Goal: Task Accomplishment & Management: Manage account settings

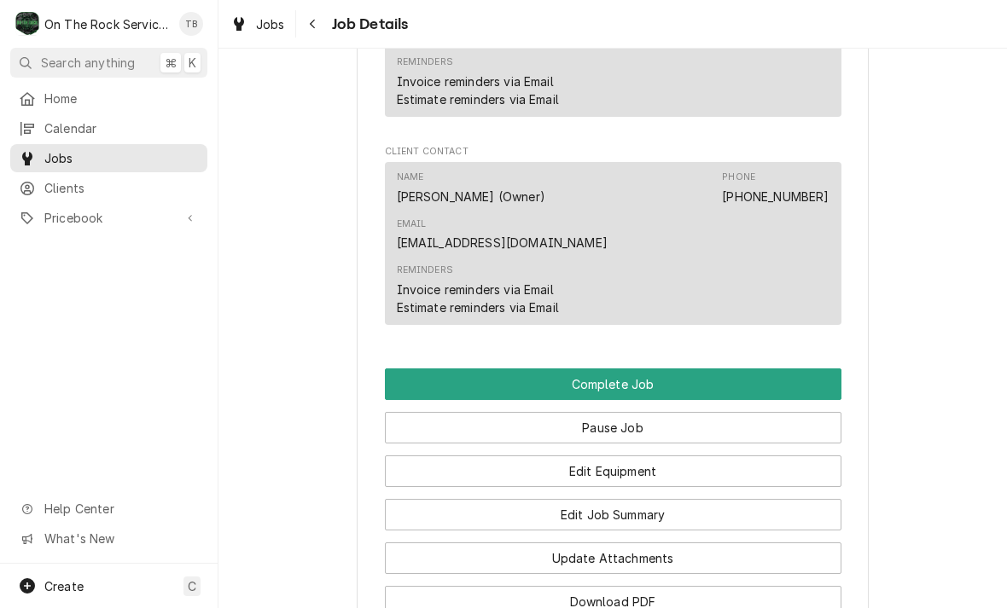
scroll to position [1400, 0]
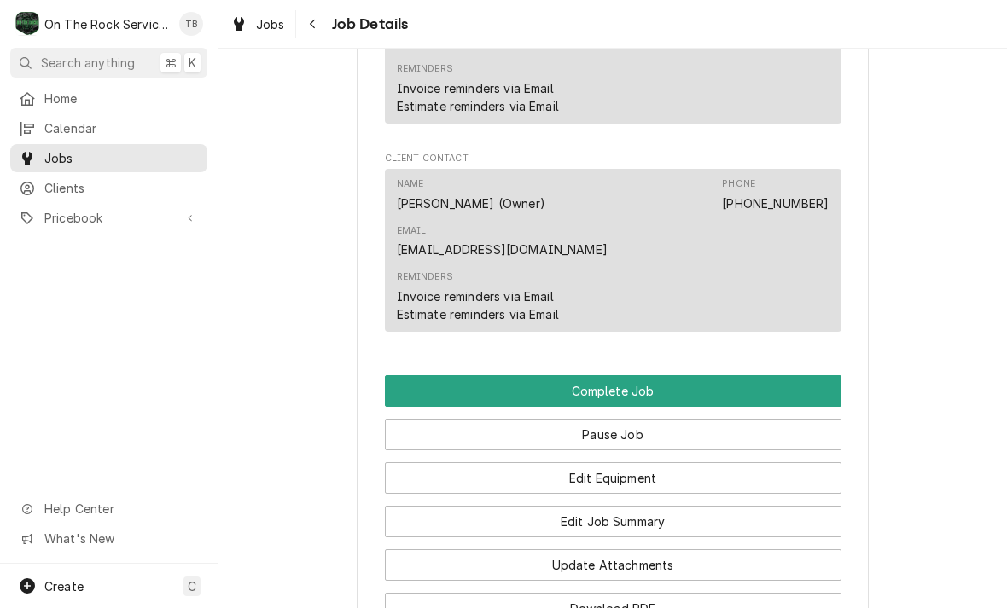
click at [631, 462] on button "Edit Equipment" at bounding box center [613, 478] width 456 height 32
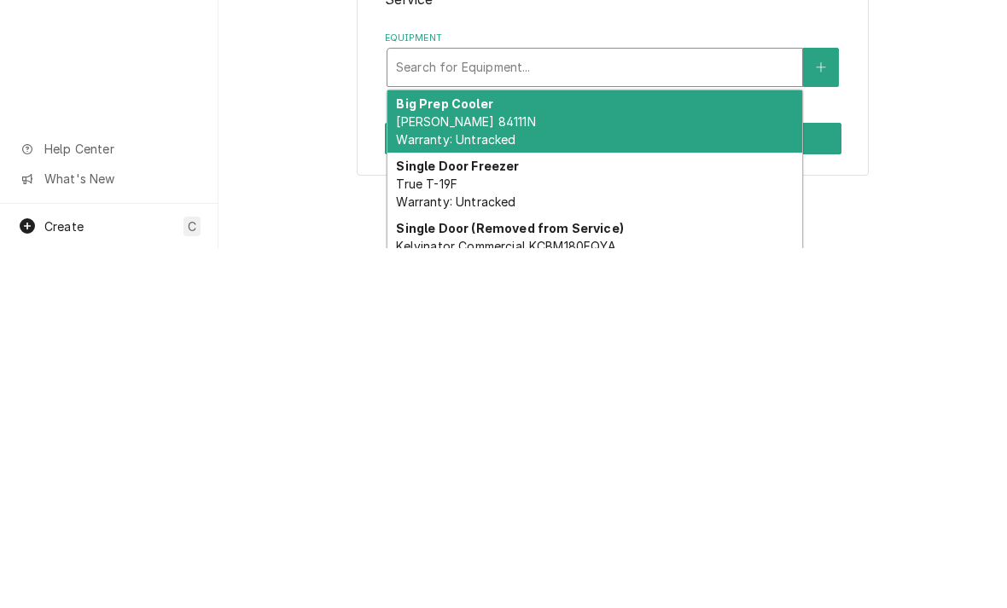
click at [560, 450] on div "Big Prep Cooler Randell 84111N Warranty: Untracked" at bounding box center [594, 481] width 415 height 62
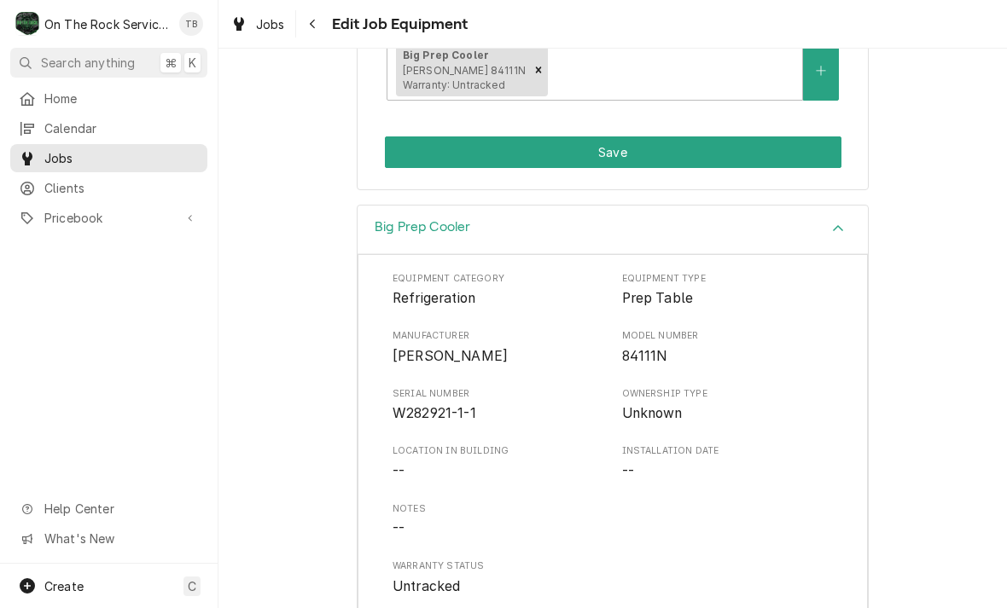
scroll to position [304, 0]
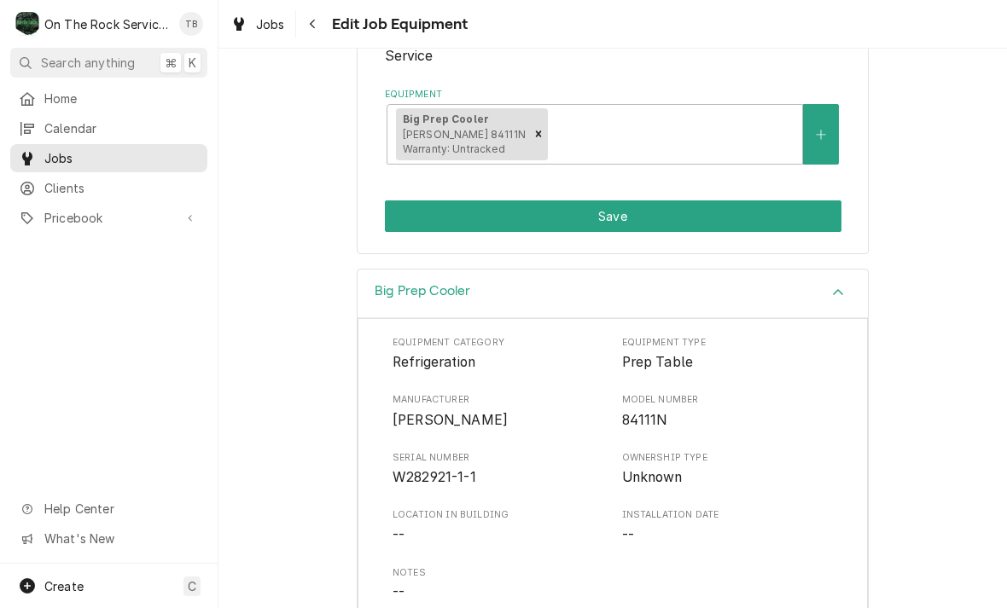
click at [622, 218] on button "Save" at bounding box center [613, 216] width 456 height 32
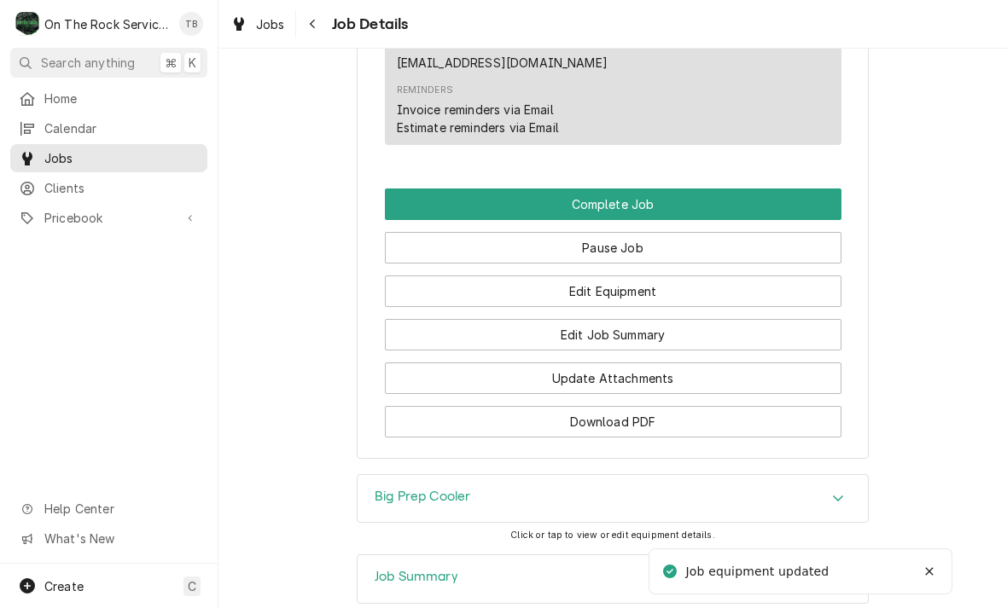
scroll to position [1586, 0]
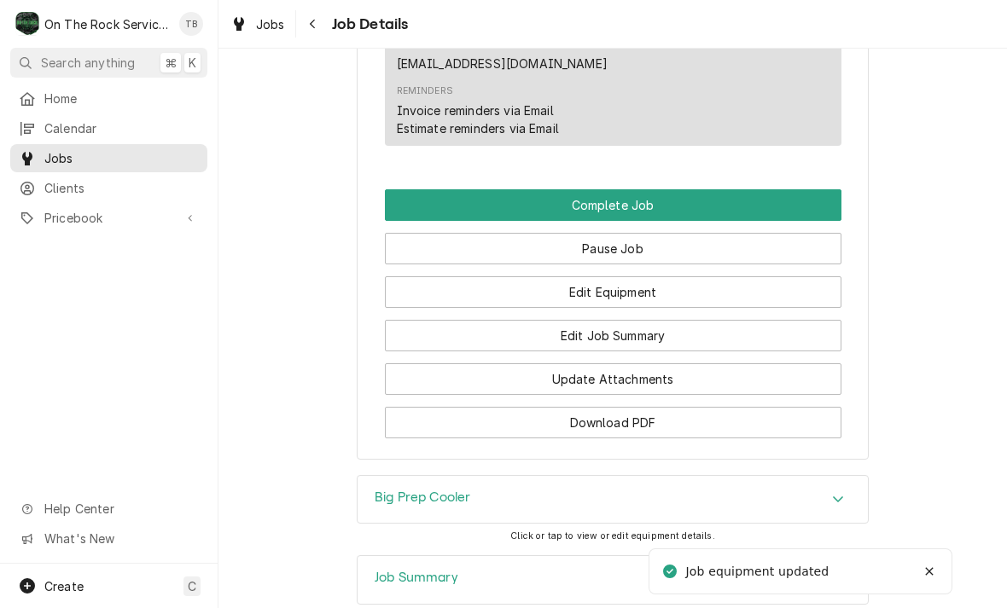
click at [659, 320] on button "Edit Job Summary" at bounding box center [613, 336] width 456 height 32
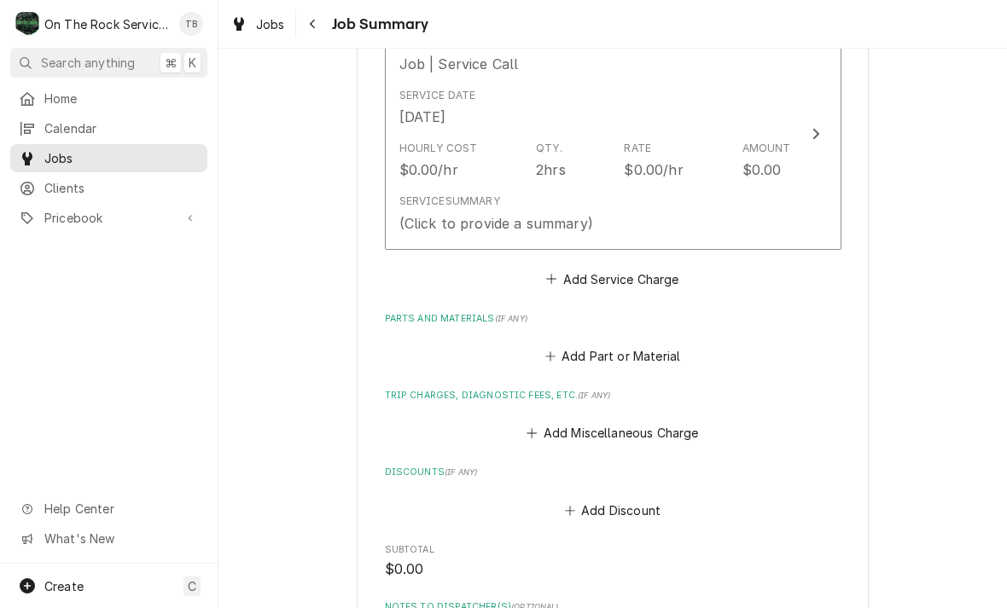
click at [631, 208] on div "Service Summary (Click to provide a summary)" at bounding box center [595, 213] width 392 height 53
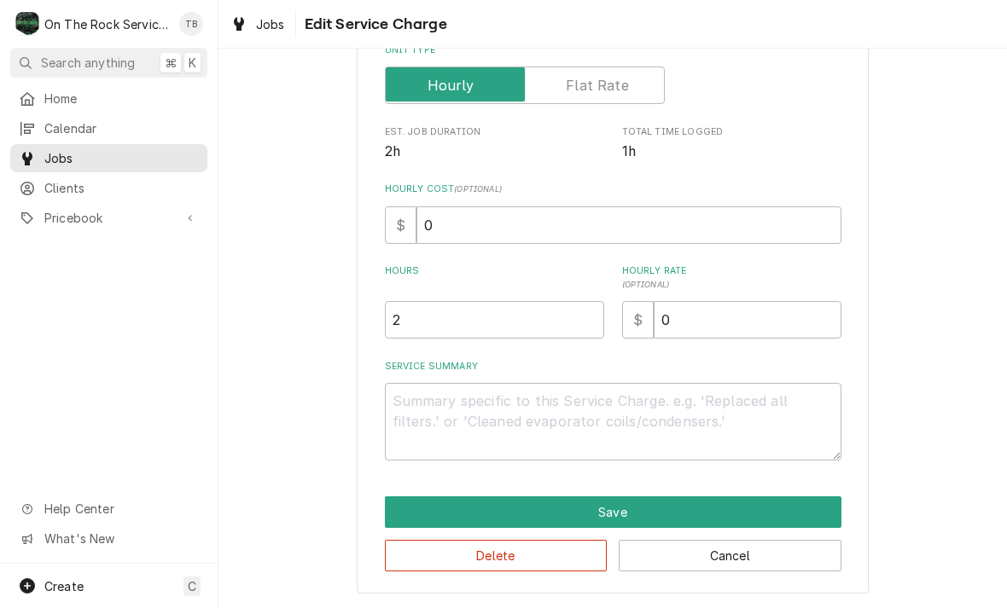
scroll to position [259, 0]
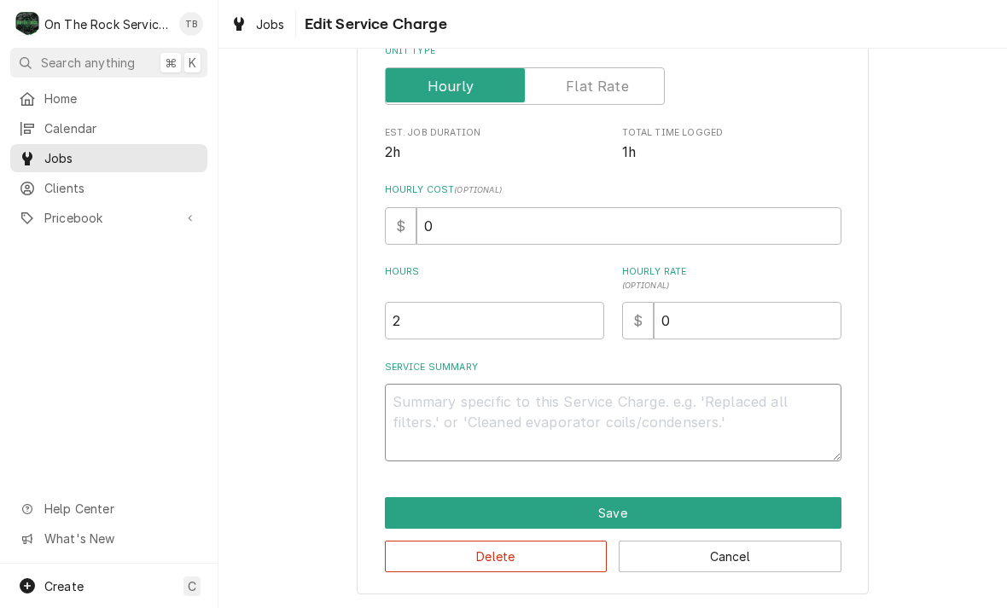
click at [422, 410] on textarea "Service Summary" at bounding box center [613, 423] width 456 height 78
type textarea "x"
type textarea "9"
type textarea "x"
type textarea "99"
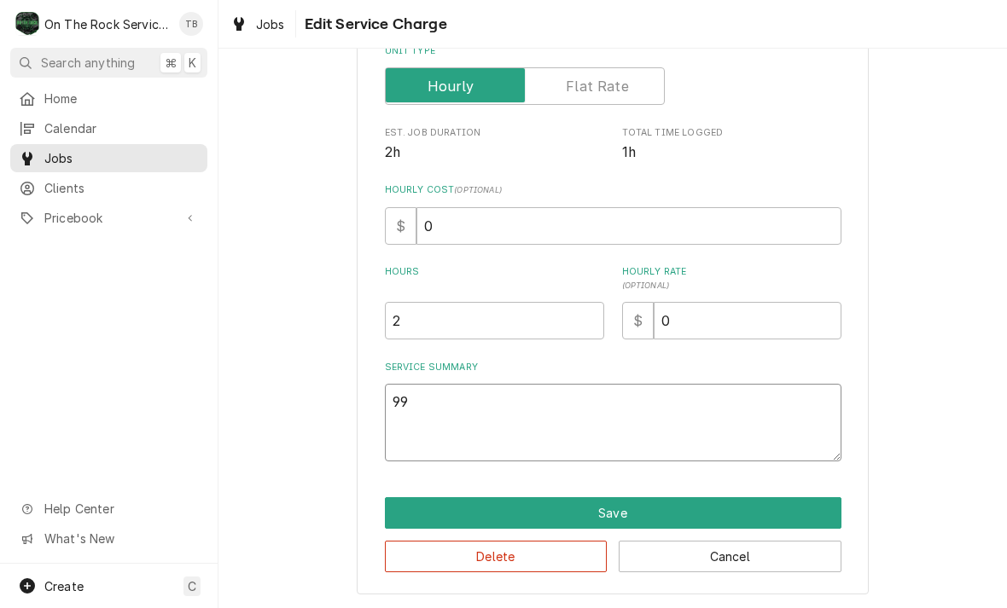
type textarea "x"
type textarea "9"
type textarea "x"
type textarea "9/"
type textarea "x"
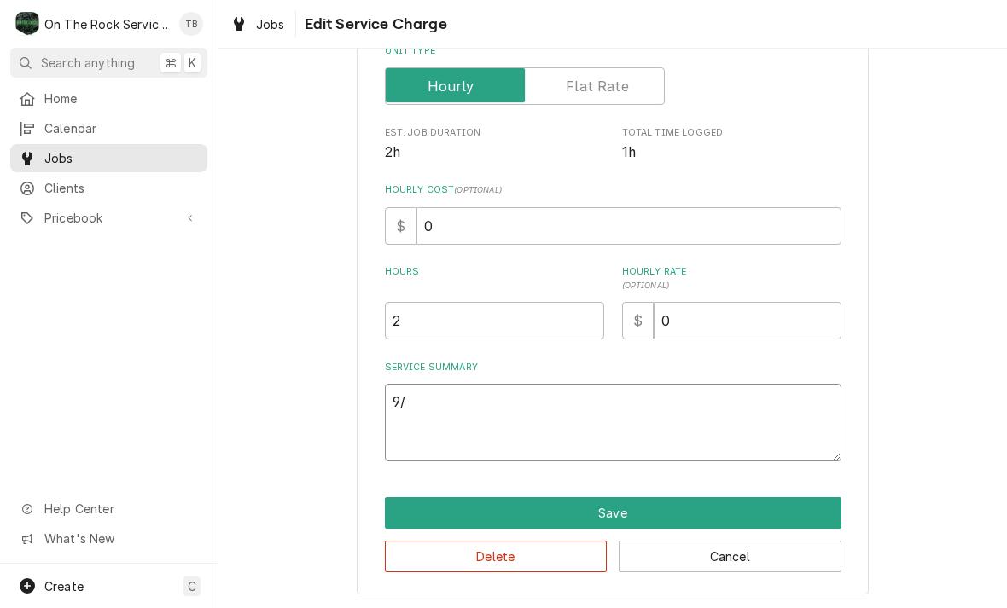
type textarea "9/9"
type textarea "x"
type textarea "9/9/"
type textarea "x"
type textarea "9/9/2"
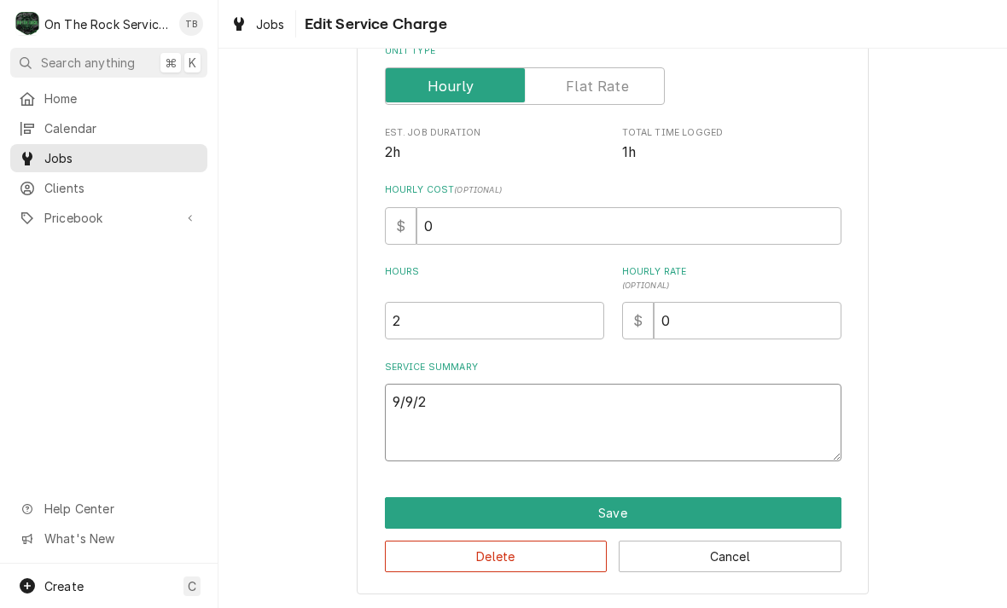
type textarea "x"
type textarea "9/9/25"
type textarea "x"
type textarea "9/9/25"
type textarea "x"
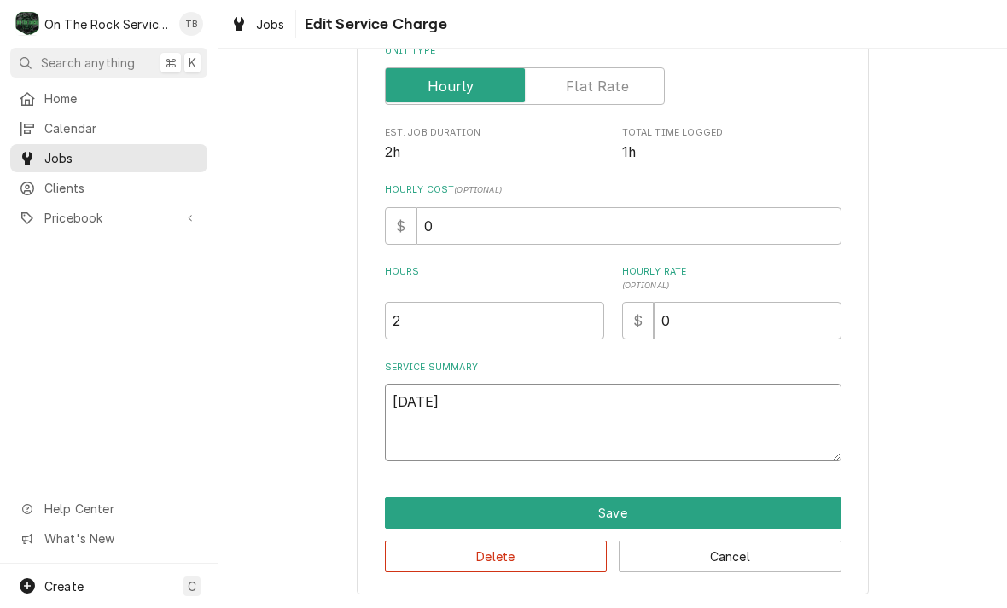
type textarea "9/9/25 T"
type textarea "x"
type textarea "9/9/25 TM"
type textarea "x"
type textarea "9/9/25 TMB"
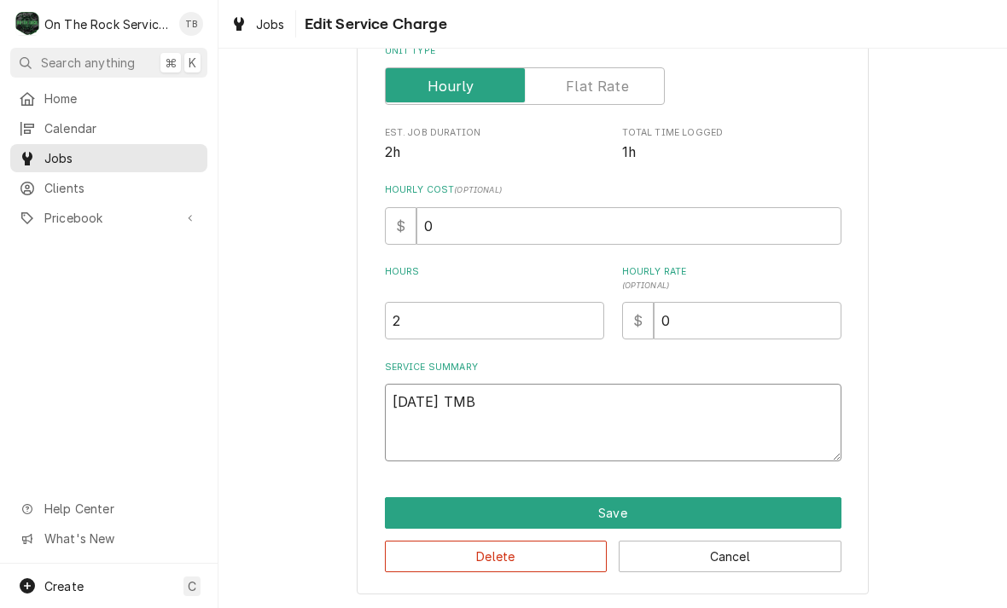
type textarea "x"
type textarea "9/9/25 TMB"
type textarea "x"
type textarea "9/9/25 TMB P"
type textarea "x"
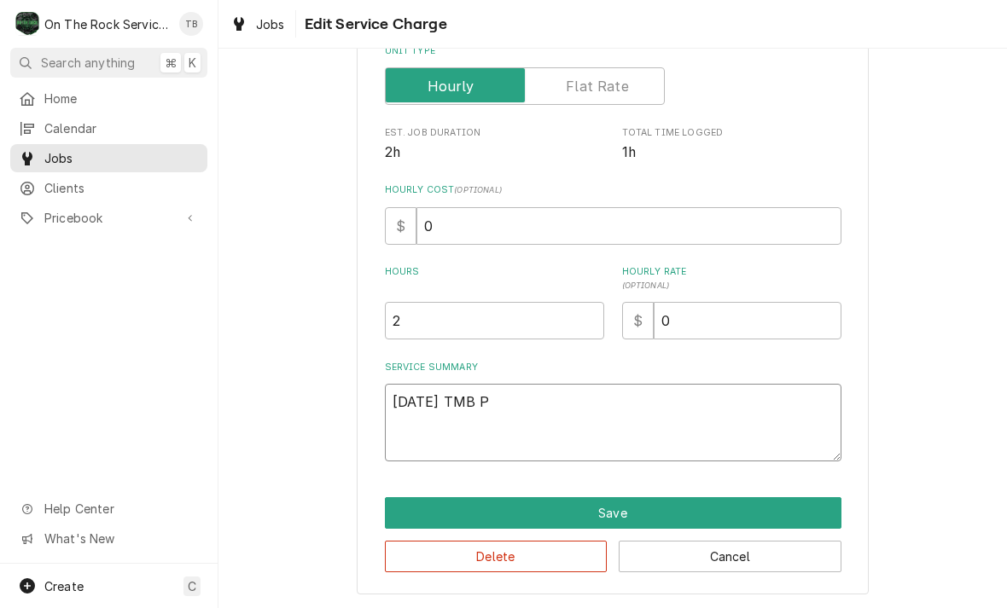
type textarea "9/9/25 TMB PR"
type textarea "x"
type textarea "9/9/25 TMB PRO"
type textarea "x"
type textarea "9/9/25 TMB PROV"
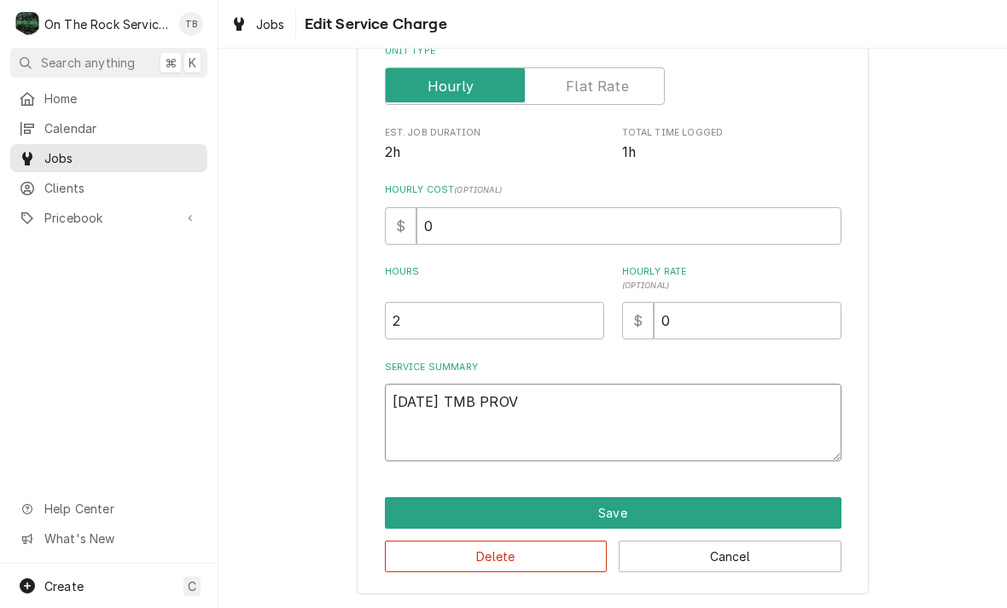
type textarea "x"
type textarea "9/9/25 TMB PROVI"
type textarea "x"
type textarea "9/9/25 TMB PROVID"
type textarea "x"
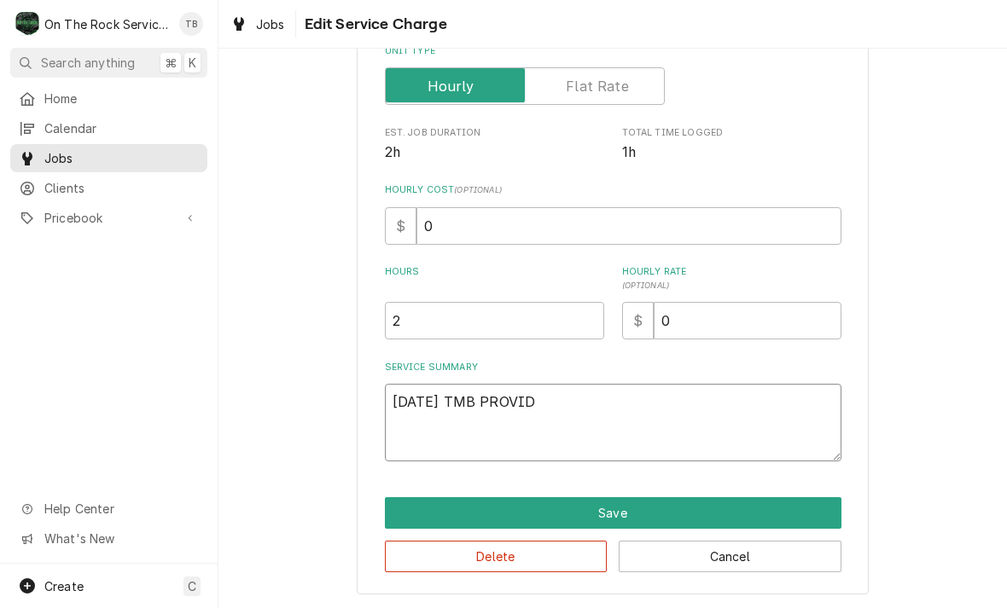
type textarea "9/9/25 TMB PROVIDE"
type textarea "x"
type textarea "9/9/25 TMB PROVIDE"
type textarea "x"
type textarea "9/9/25 TMB PROVIDE S"
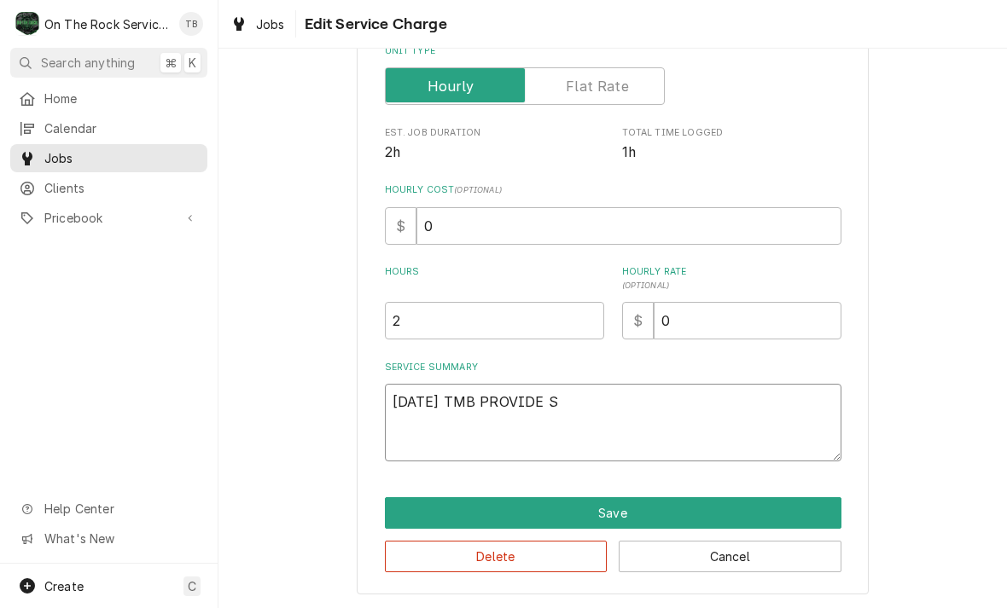
type textarea "x"
type textarea "9/9/25 TMB PROVIDE SE"
type textarea "x"
type textarea "9/9/25 TMB PROVIDE SER"
type textarea "x"
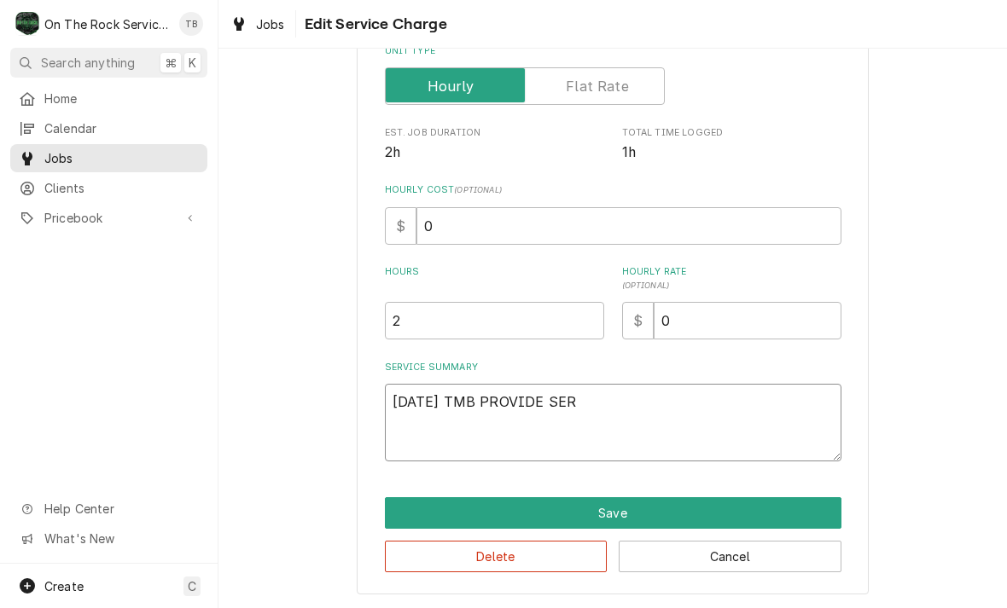
type textarea "9/9/25 TMB PROVIDE SERV"
type textarea "x"
type textarea "9/9/25 TMB PROVIDE SERVI"
type textarea "x"
type textarea "9/9/25 TMB PROVIDE SERVIC"
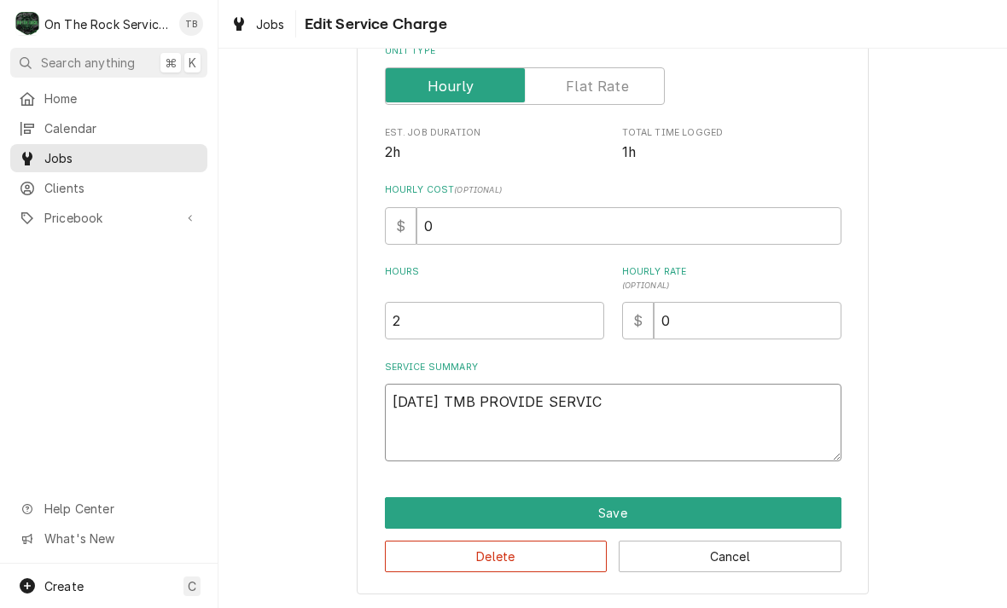
type textarea "x"
type textarea "9/9/25 TMB PROVIDE SERVICE"
type textarea "x"
type textarea "9/9/25 TMB PROVIDE SERVICE"
type textarea "x"
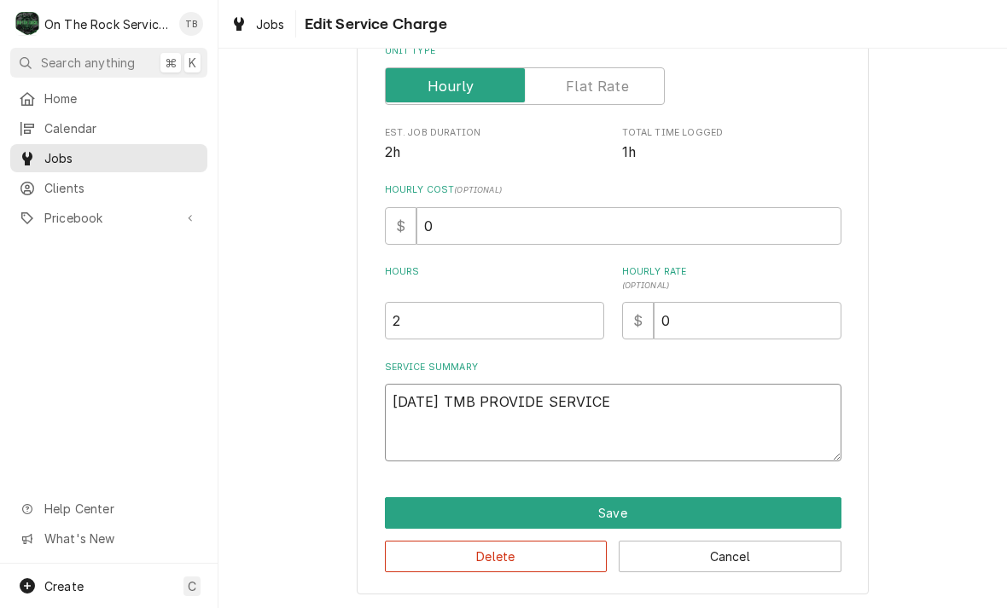
type textarea "9/9/25 TMB PROVIDE SERVICE P"
type textarea "x"
type textarea "9/9/25 TMB PROVIDE SERVICE PA"
type textarea "x"
type textarea "9/9/25 TMB PROVIDE SERVICE PAR"
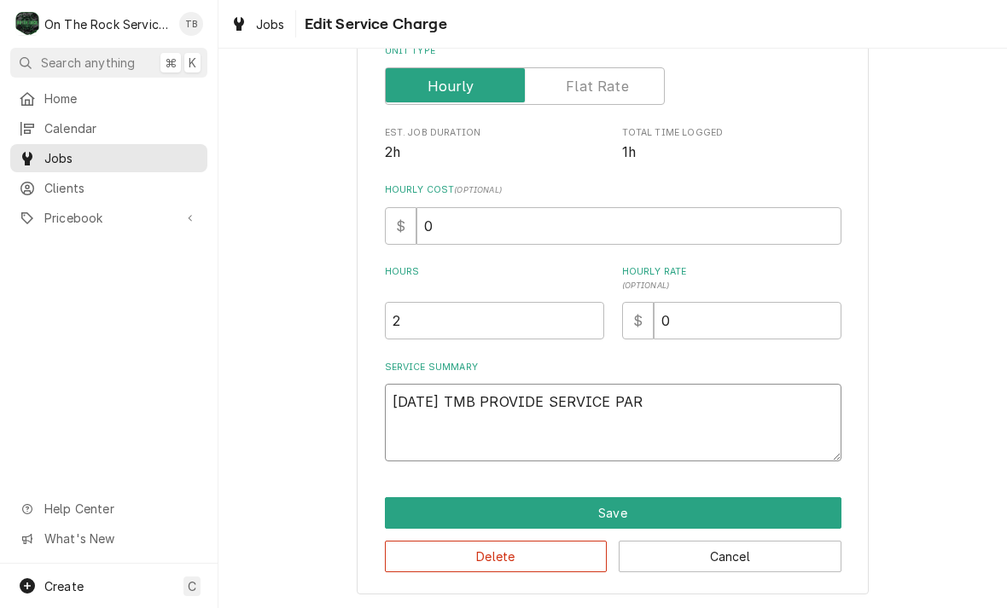
type textarea "x"
type textarea "9/9/25 TMB PROVIDE SERVICE PART"
type textarea "x"
type textarea "9/9/25 TMB PROVIDE SERVICE PARTS"
type textarea "x"
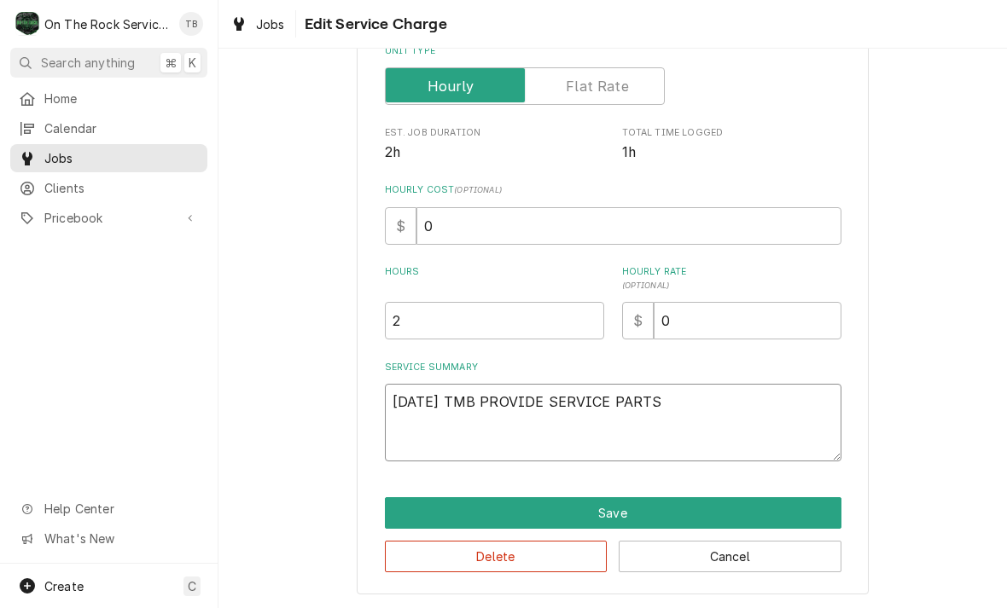
type textarea "9/9/25 TMB PROVIDE SERVICE PARTS"
type textarea "x"
type textarea "9/9/25 TMB PROVIDE SERVICE PARTS A"
type textarea "x"
type textarea "9/9/25 TMB PROVIDE SERVICE PARTS AN"
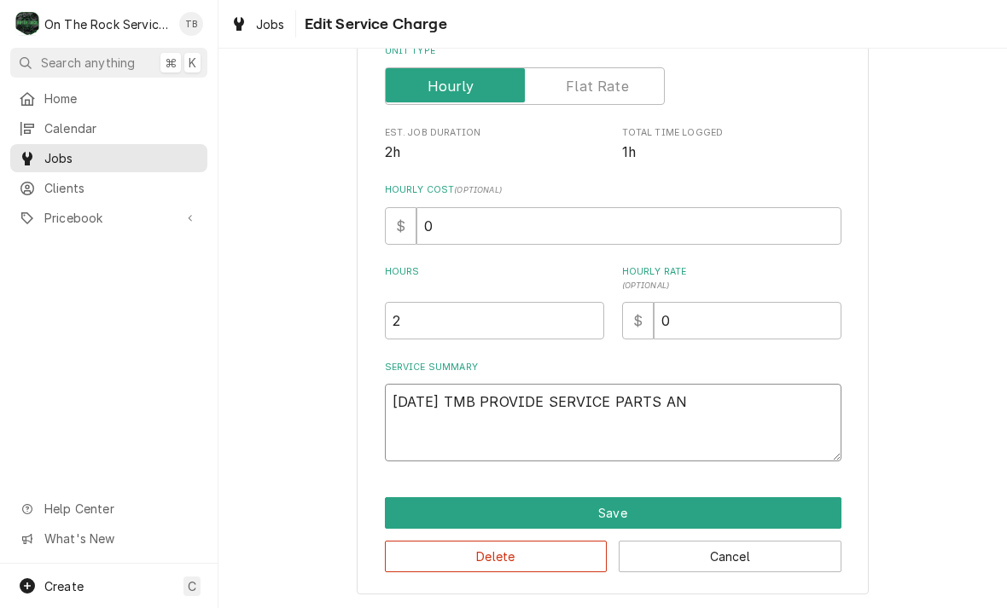
type textarea "x"
type textarea "9/9/25 TMB PROVIDE SERVICE PARTS AND"
type textarea "x"
type textarea "9/9/25 TMB PROVIDE SERVICE PARTS AND"
type textarea "x"
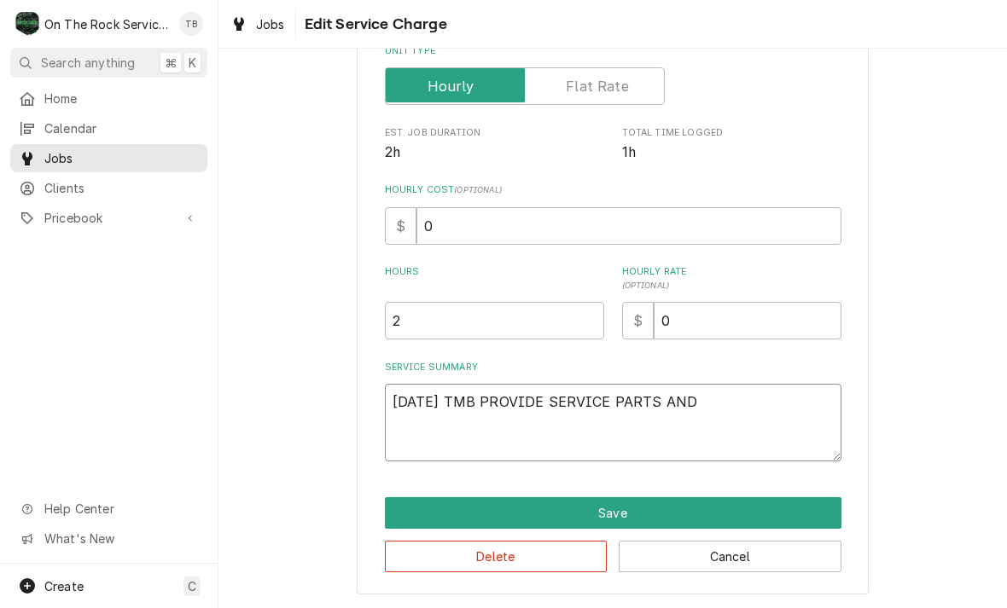
type textarea "9/9/25 TMB PROVIDE SERVICE PARTS AND A"
type textarea "x"
type textarea "9/9/25 TMB PROVIDE SERVICE PARTS AND ALB"
type textarea "x"
type textarea "9/9/25 TMB PROVIDE SERVICE PARTS AND ALBO"
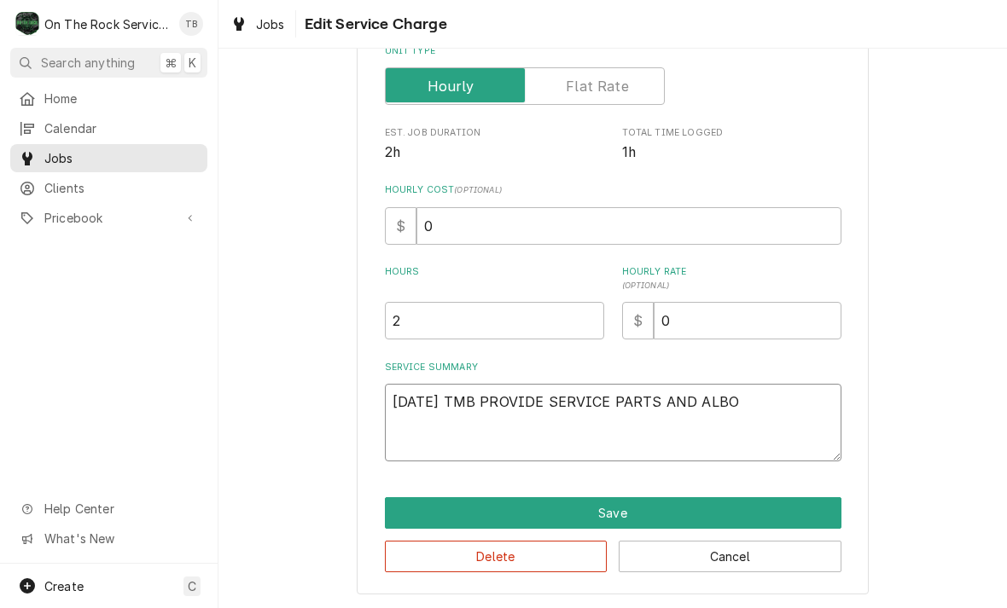
type textarea "x"
type textarea "9/9/25 TMB PROVIDE SERVICE PARTS AND ALBOR"
type textarea "x"
type textarea "9/9/25 TMB PROVIDE SERVICE PARTS AND ALBOR"
type textarea "x"
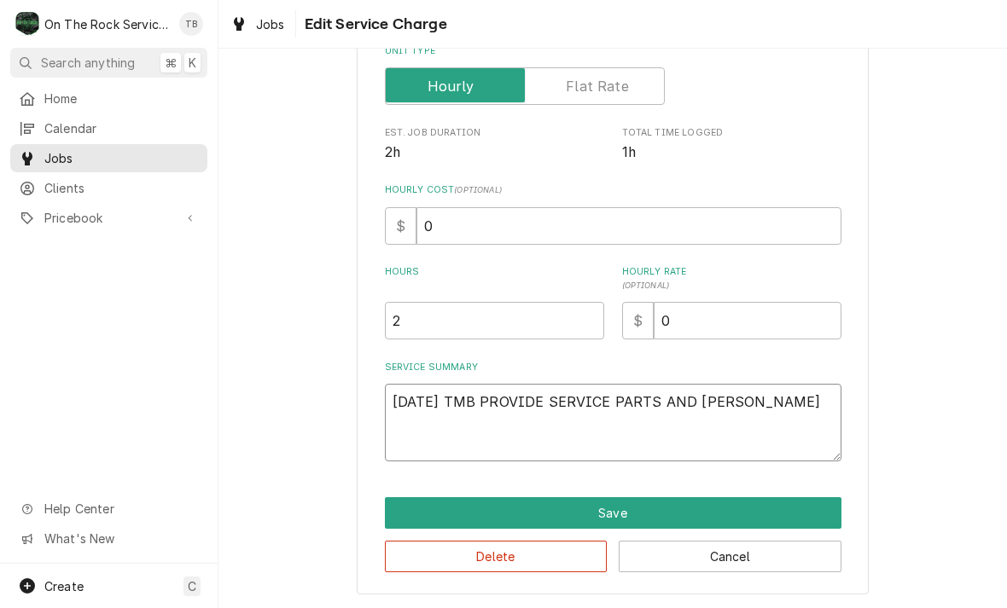
type textarea "9/9/25 TMB PROVIDE SERVICE PARTS AND ALBOR T"
type textarea "x"
type textarea "9/9/25 TMB PROVIDE SERVICE PARTS AND ALBOR TO"
type textarea "x"
type textarea "9/9/25 TMB PROVIDE SERVICE PARTS AND ALBOR TO"
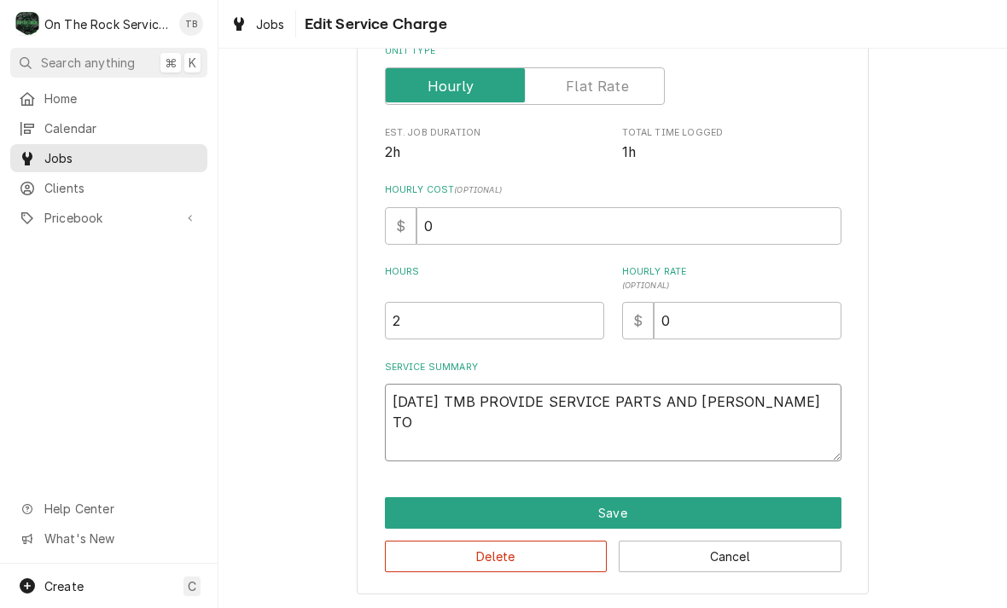
type textarea "x"
type textarea "9/9/25 TMB PROVIDE SERVICE PARTS AND ALBOR TO D"
type textarea "x"
type textarea "9/9/25 TMB PROVIDE SERVICE PARTS AND ALBOR TO"
type textarea "x"
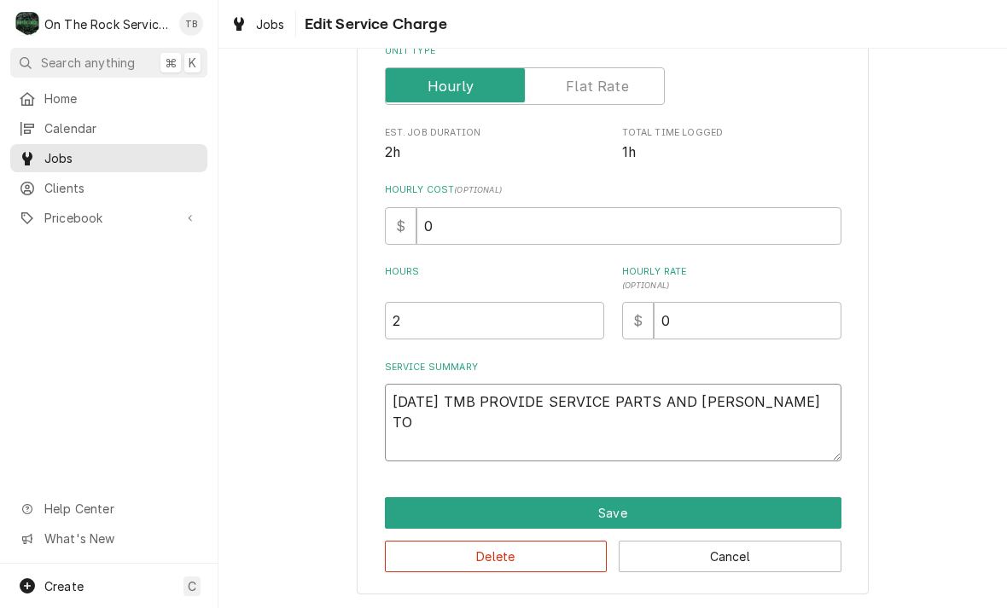
type textarea "9/9/25 TMB PROVIDE SERVICE PARTS AND ALBOR TO"
type textarea "x"
type textarea "9/9/25 TMB PROVIDE SERVICE PARTS AND ALBOR T"
type textarea "x"
type textarea "9/9/25 TMB PROVIDE SERVICE PARTS AND ALBOR"
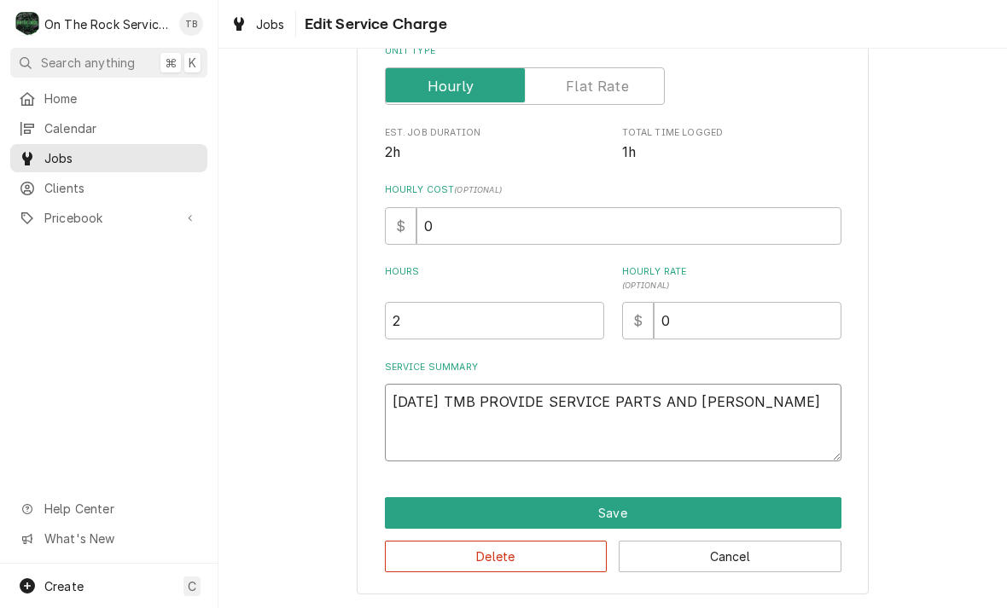
type textarea "x"
type textarea "9/9/25 TMB PROVIDE SERVICE PARTS AND ALBOR"
type textarea "x"
type textarea "9/9/25 TMB PROVIDE SERVICE PARTS AND ALBO"
type textarea "x"
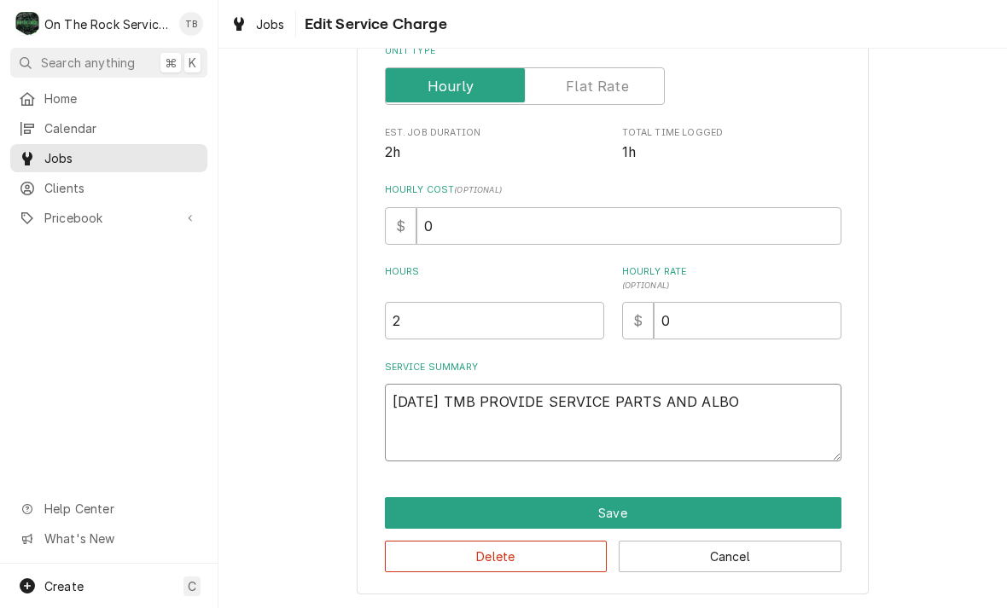
type textarea "9/9/25 TMB PROVIDE SERVICE PARTS AND ALB"
type textarea "x"
type textarea "9/9/25 TMB PROVIDE SERVICE PARTS AND AL"
type textarea "x"
type textarea "9/9/25 TMB PROVIDE SERVICE PARTS AND A"
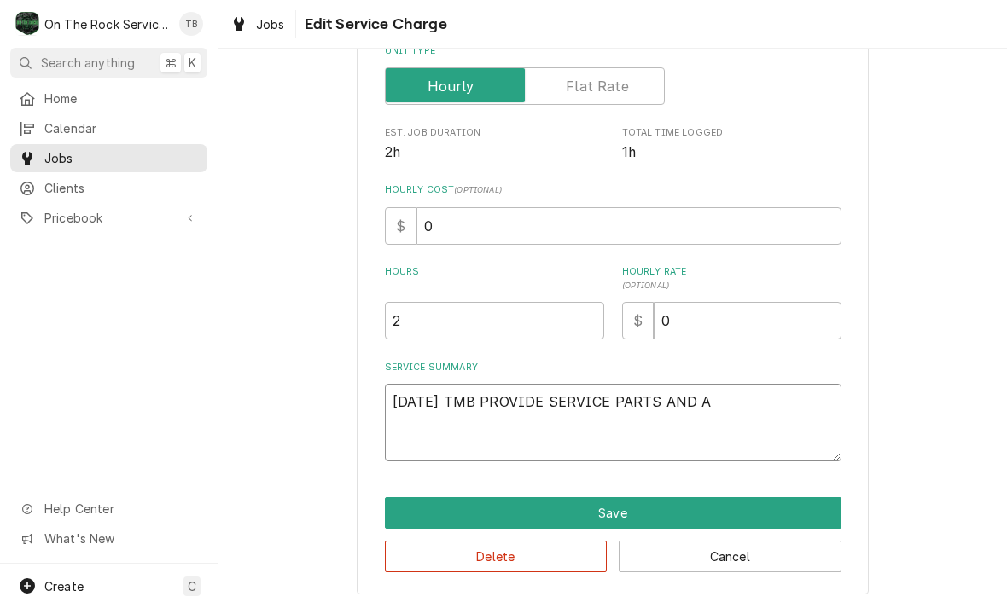
type textarea "x"
type textarea "9/9/25 TMB PROVIDE SERVICE PARTS AND"
type textarea "x"
type textarea "9/9/25 TMB PROVIDE SERVICE PARTS AND L"
type textarea "x"
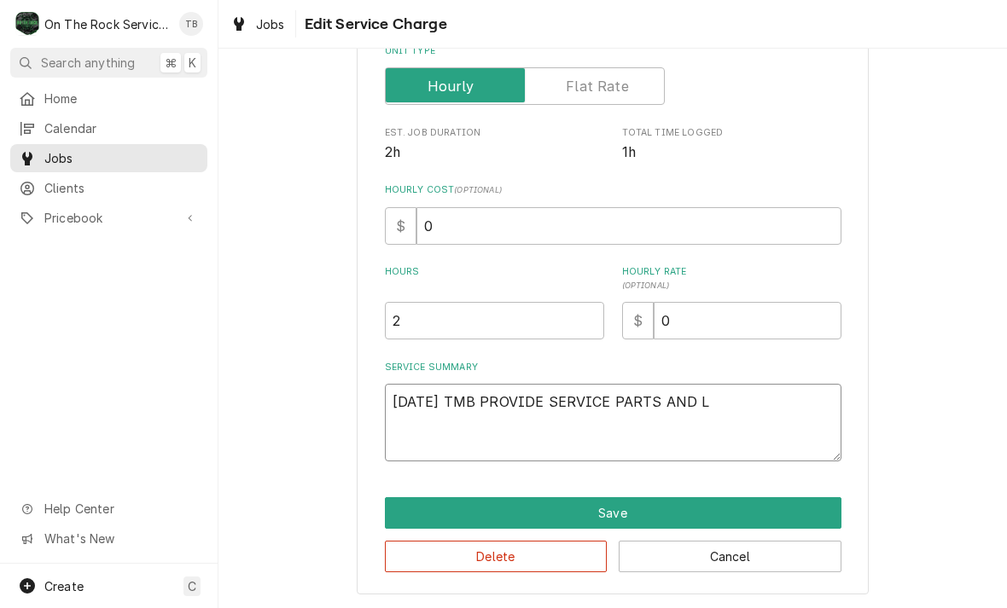
type textarea "9/9/25 TMB PROVIDE SERVICE PARTS AND LA"
type textarea "x"
type textarea "9/9/25 TMB PROVIDE SERVICE PARTS AND LAB"
type textarea "x"
type textarea "9/9/25 TMB PROVIDE SERVICE PARTS AND LABO"
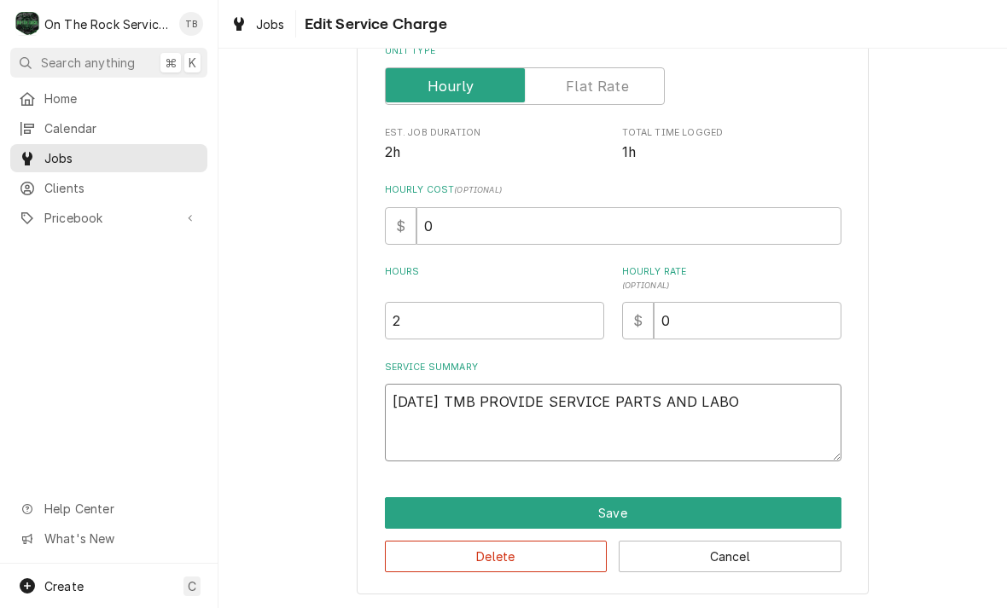
type textarea "x"
type textarea "9/9/25 TMB PROVIDE SERVICE PARTS AND LABOR"
type textarea "x"
type textarea "9/9/25 TMB PROVIDE SERVICE PARTS AND LABOR"
type textarea "x"
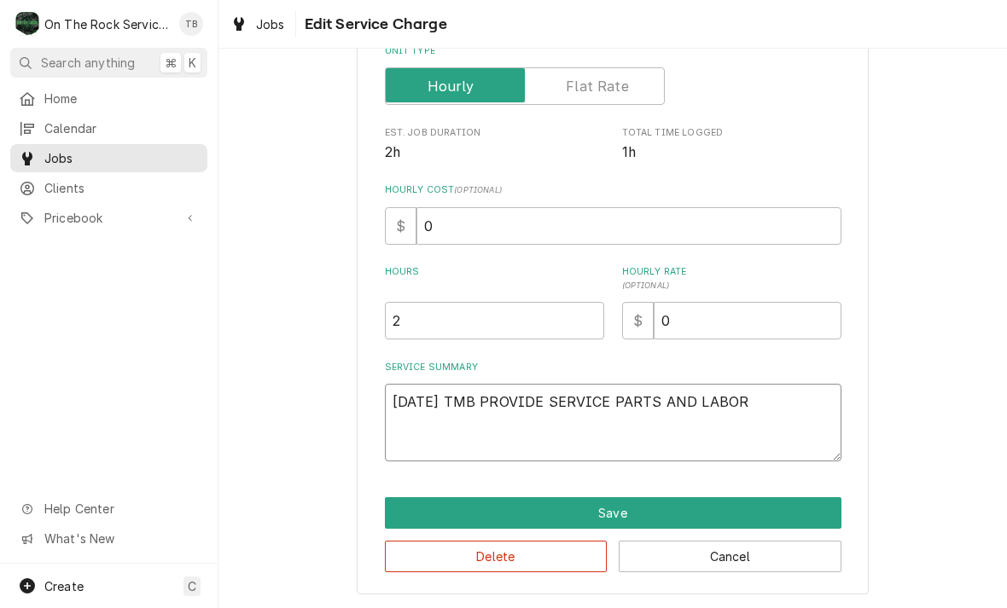
type textarea "9/9/25 TMB PROVIDE SERVICE PARTS AND LABOR T"
type textarea "x"
type textarea "9/9/25 TMB PROVIDE SERVICE PARTS AND LABOR TO"
type textarea "x"
type textarea "9/9/25 TMB PROVIDE SERVICE PARTS AND LABOR TO D"
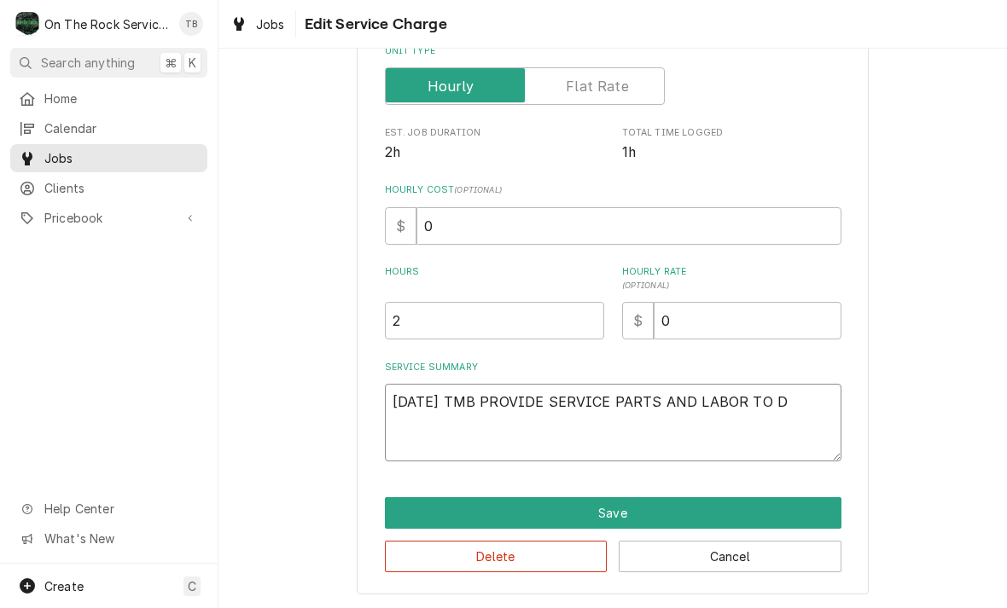
type textarea "x"
type textarea "9/9/25 TMB PROVIDE SERVICE PARTS AND LABOR TO DE"
type textarea "x"
type textarea "9/9/25 TMB PROVIDE SERVICE PARTS AND LABOR TO DET"
type textarea "x"
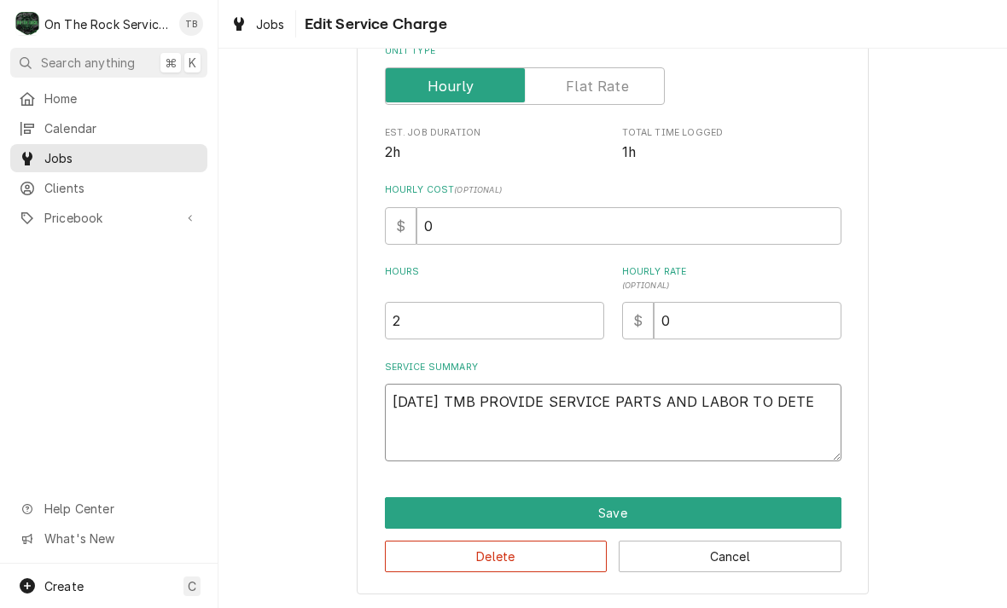
type textarea "9/9/25 TMB PROVIDE SERVICE PARTS AND LABOR TO DETER"
type textarea "x"
type textarea "9/9/25 TMB PROVIDE SERVICE PARTS AND LABOR TO DETERM"
type textarea "x"
type textarea "9/9/25 TMB PROVIDE SERVICE PARTS AND LABOR TO DETERMI"
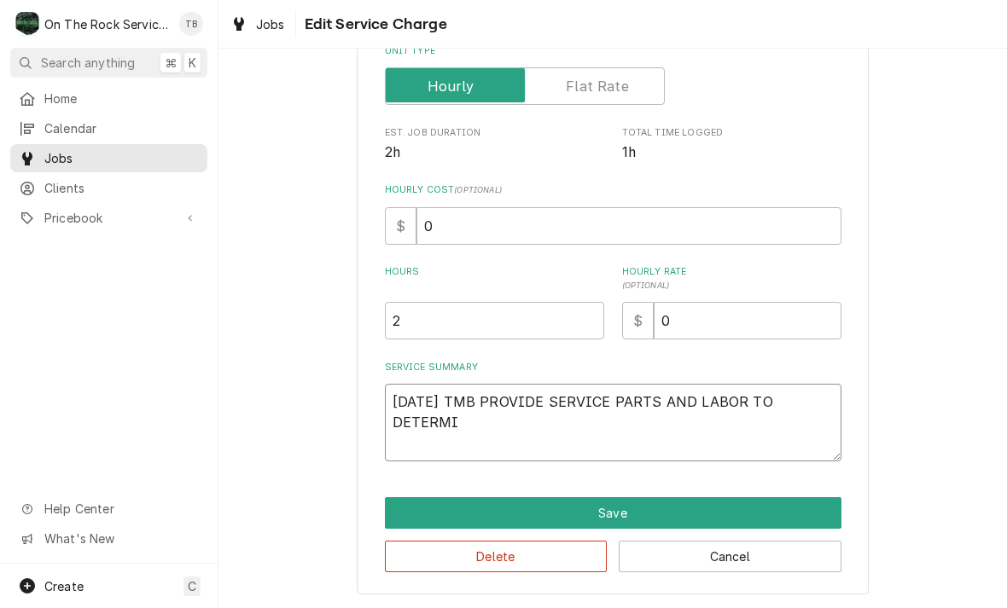
type textarea "x"
type textarea "9/9/25 TMB PROVIDE SERVICE PARTS AND LABOR TO DETERMIN"
type textarea "x"
type textarea "9/9/25 TMB PROVIDE SERVICE PARTS AND LABOR TO DETERMINE"
type textarea "x"
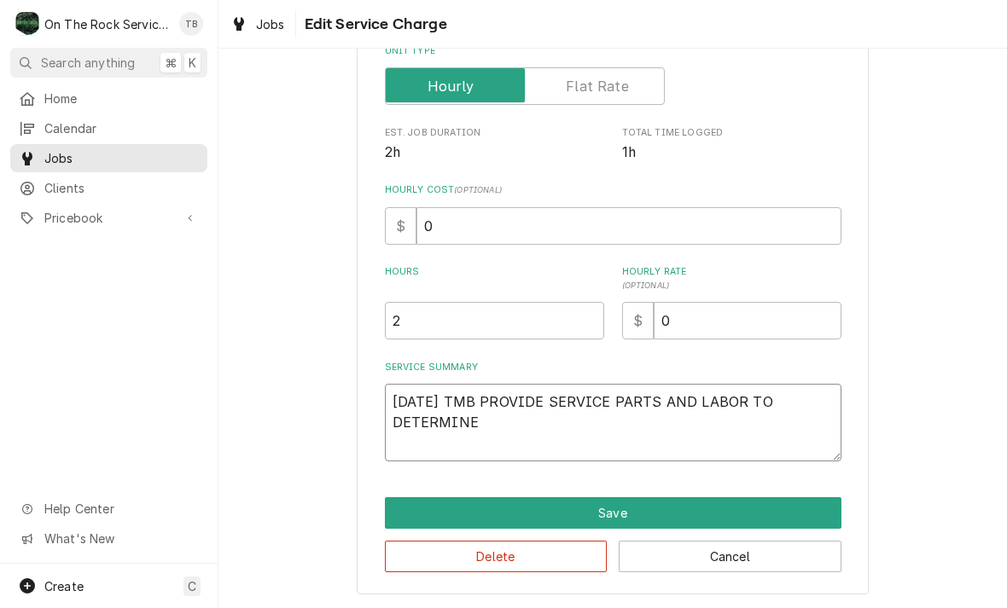
type textarea "9/9/25 TMB PROVIDE SERVICE PARTS AND LABOR TO DETERMINE T"
type textarea "x"
type textarea "9/9/25 TMB PROVIDE SERVICE PARTS AND LABOR TO DETERMINE TH"
type textarea "x"
type textarea "9/9/25 TMB PROVIDE SERVICE PARTS AND LABOR TO DETERMINE THA"
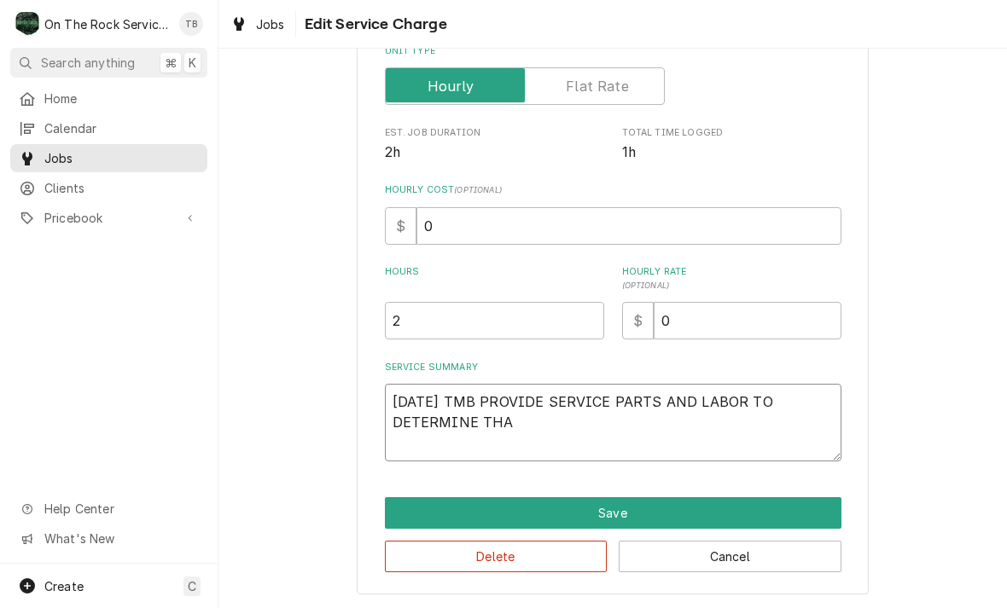
type textarea "x"
type textarea "9/9/25 TMB PROVIDE SERVICE PARTS AND LABOR TO DETERMINE THAT"
type textarea "x"
type textarea "9/9/25 TMB PROVIDE SERVICE PARTS AND LABOR TO DETERMINE THAT"
type textarea "x"
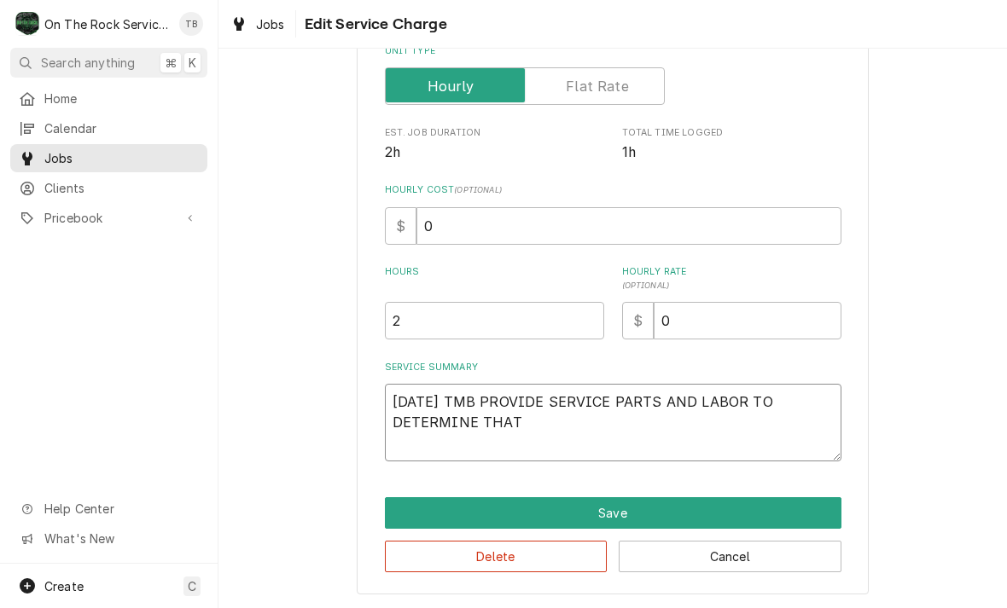
type textarea "9/9/25 TMB PROVIDE SERVICE PARTS AND LABOR TO DETERMINE THAT O"
type textarea "x"
type textarea "9/9/25 TMB PROVIDE SERVICE PARTS AND LABOR TO DETERMINE THAT ON"
type textarea "x"
type textarea "9/9/25 TMB PROVIDE SERVICE PARTS AND LABOR TO DETERMINE THAT ON"
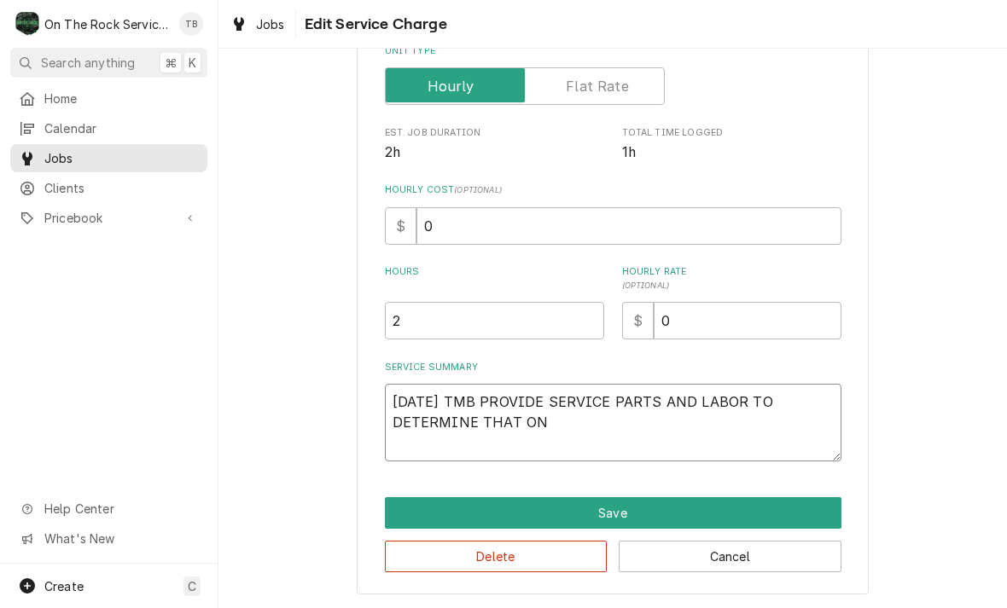
type textarea "x"
type textarea "9/9/25 TMB PROVIDE SERVICE PARTS AND LABOR TO DETERMINE THAT ON L"
type textarea "x"
type textarea "9/9/25 TMB PROVIDE SERVICE PARTS AND LABOR TO DETERMINE THAT ON LA"
type textarea "x"
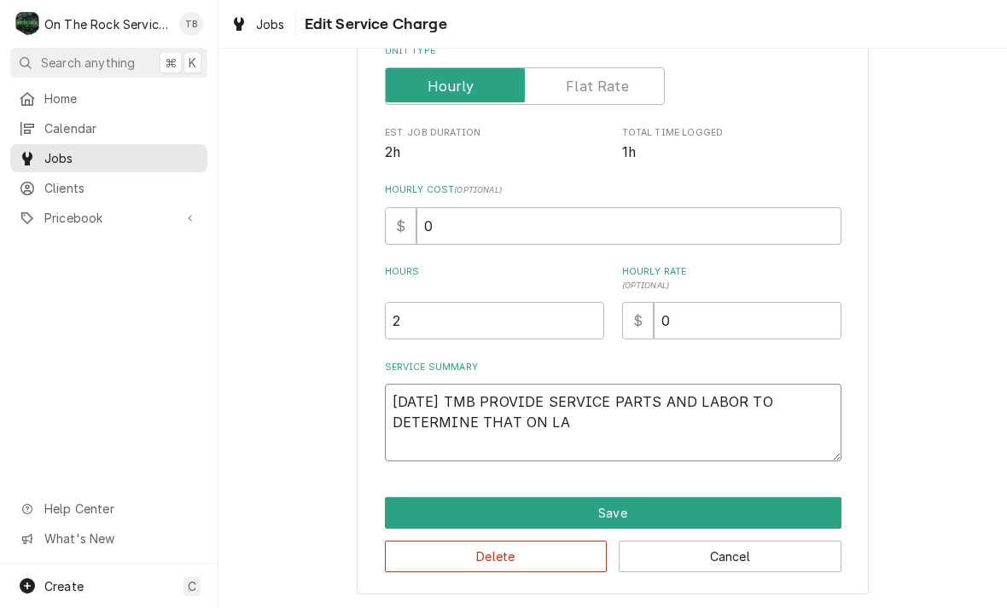
type textarea "9/9/25 TMB PROVIDE SERVICE PARTS AND LABOR TO DETERMINE THAT ON LAR"
type textarea "x"
type textarea "9/9/25 TMB PROVIDE SERVICE PARTS AND LABOR TO DETERMINE THAT ON LARG"
type textarea "x"
type textarea "9/9/25 TMB PROVIDE SERVICE PARTS AND LABOR TO DETERMINE THAT ON LARGE"
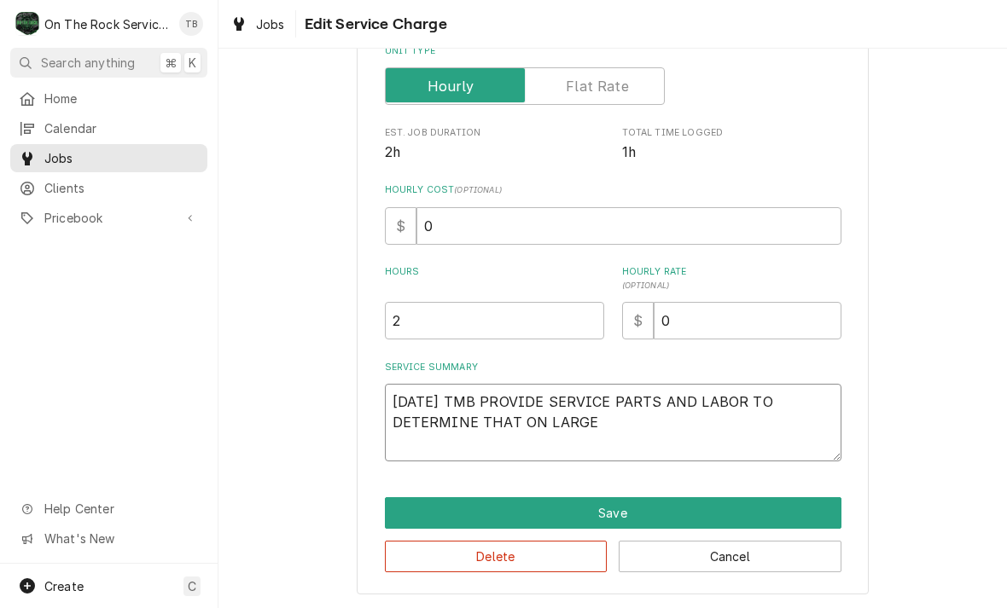
type textarea "x"
type textarea "9/9/25 TMB PROVIDE SERVICE PARTS AND LABOR TO DETERMINE THAT ON LARGE"
type textarea "x"
type textarea "9/9/25 TMB PROVIDE SERVICE PARTS AND LABOR TO DETERMINE THAT ON LARGE PR"
type textarea "x"
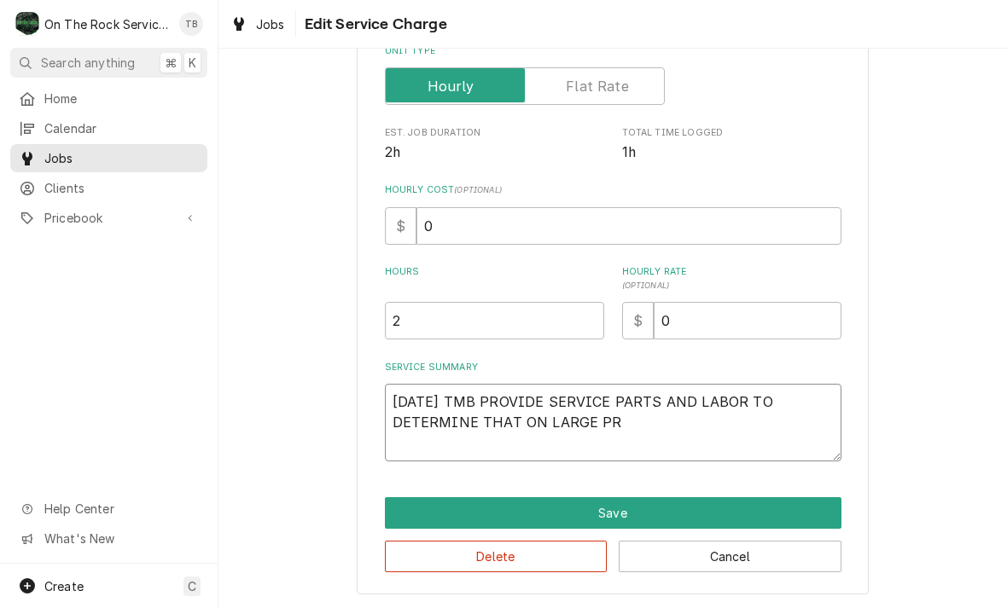
type textarea "9/9/25 TMB PROVIDE SERVICE PARTS AND LABOR TO DETERMINE THAT ON LARGE PRE"
type textarea "x"
type textarea "9/9/25 TMB PROVIDE SERVICE PARTS AND LABOR TO DETERMINE THAT ON LARGE PREP"
type textarea "x"
type textarea "9/9/25 TMB PROVIDE SERVICE PARTS AND LABOR TO DETERMINE THAT ON LARGE PREP"
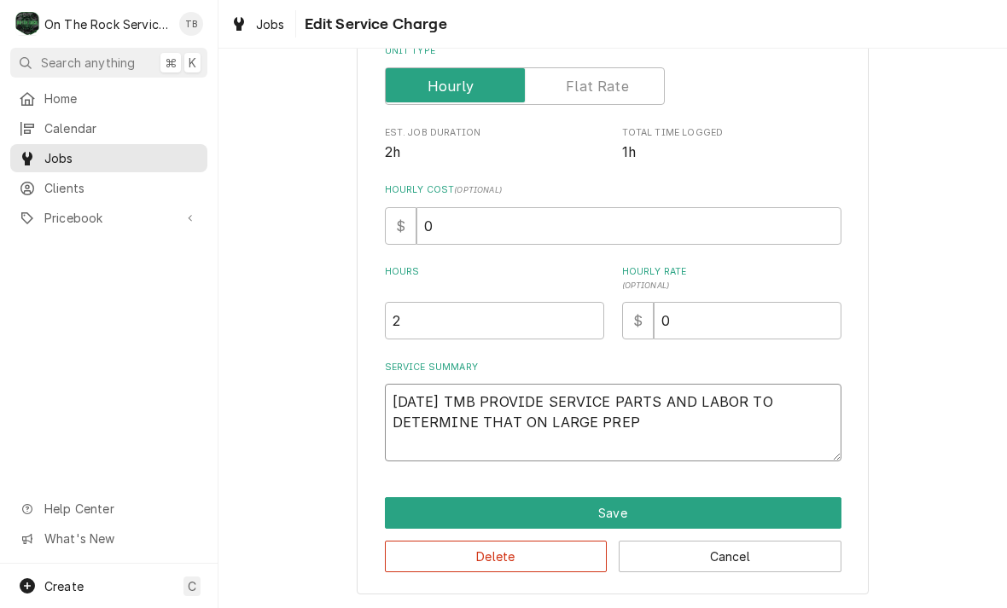
type textarea "x"
type textarea "9/9/25 TMB PROVIDE SERVICE PARTS AND LABOR TO DETERMINE THAT ON LARGE PREP T"
type textarea "x"
type textarea "9/9/25 TMB PROVIDE SERVICE PARTS AND LABOR TO DETERMINE THAT ON LARGE PREP TA"
type textarea "x"
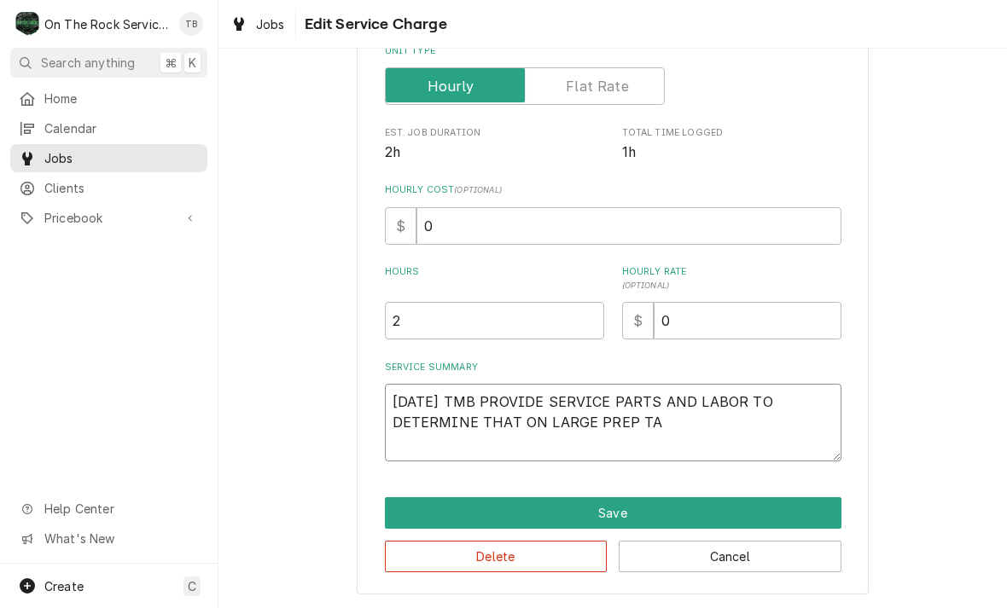
type textarea "9/9/25 TMB PROVIDE SERVICE PARTS AND LABOR TO DETERMINE THAT ON LARGE PREP TAB"
type textarea "x"
type textarea "9/9/25 TMB PROVIDE SERVICE PARTS AND LABOR TO DETERMINE THAT ON LARGE PREP TABL"
type textarea "x"
type textarea "9/9/25 TMB PROVIDE SERVICE PARTS AND LABOR TO DETERMINE THAT ON LARGE PREP TABLE"
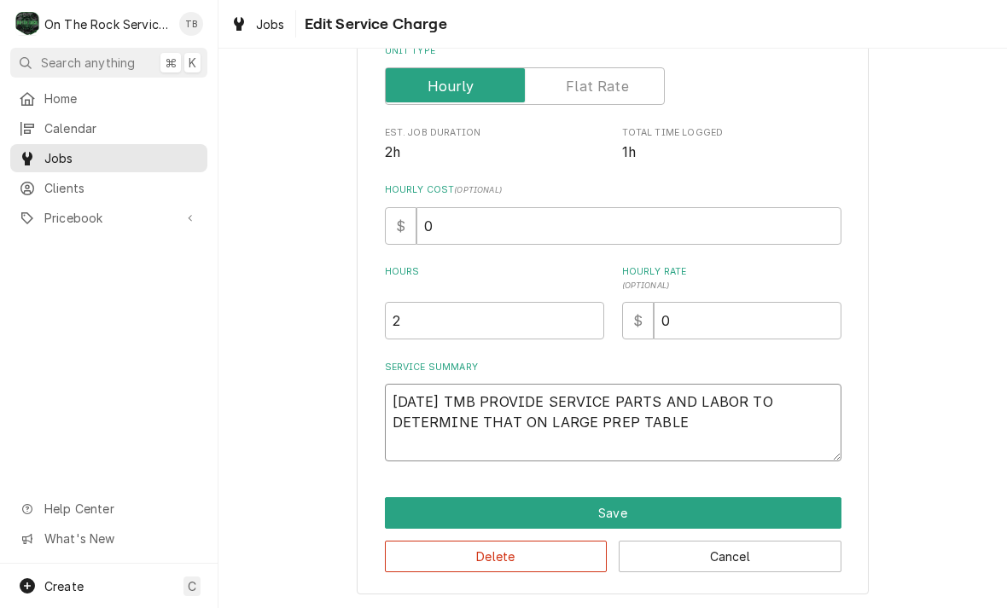
type textarea "x"
type textarea "9/9/25 TMB PROVIDE SERVICE PARTS AND LABOR TO DETERMINE THAT ON LARGE PREP TABL…"
type textarea "x"
type textarea "9/9/25 TMB PROVIDE SERVICE PARTS AND LABOR TO DETERMINE THAT ON LARGE PREP TABL…"
type textarea "x"
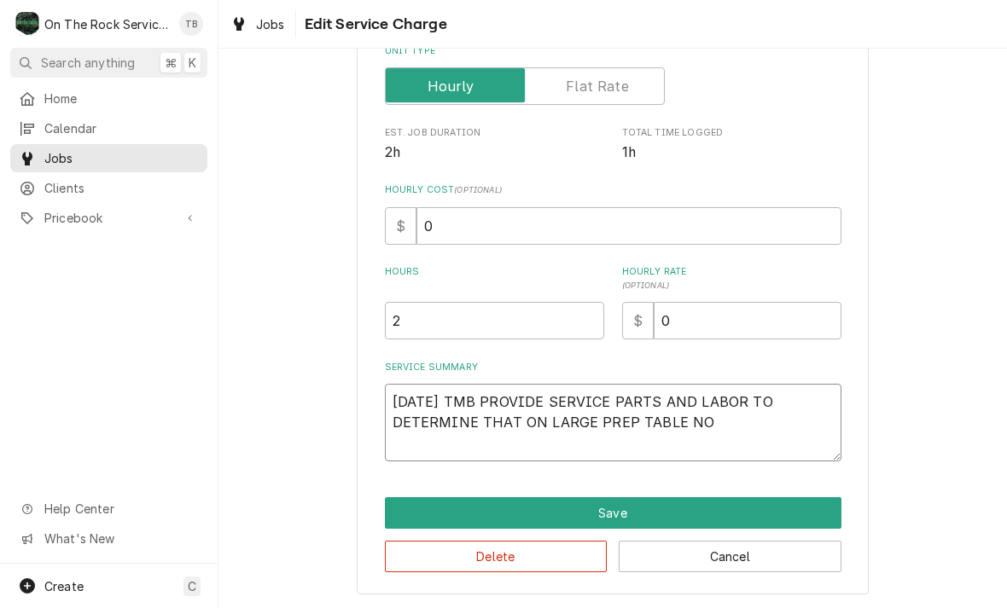
type textarea "9/9/25 TMB PROVIDE SERVICE PARTS AND LABOR TO DETERMINE THAT ON LARGE PREP TABL…"
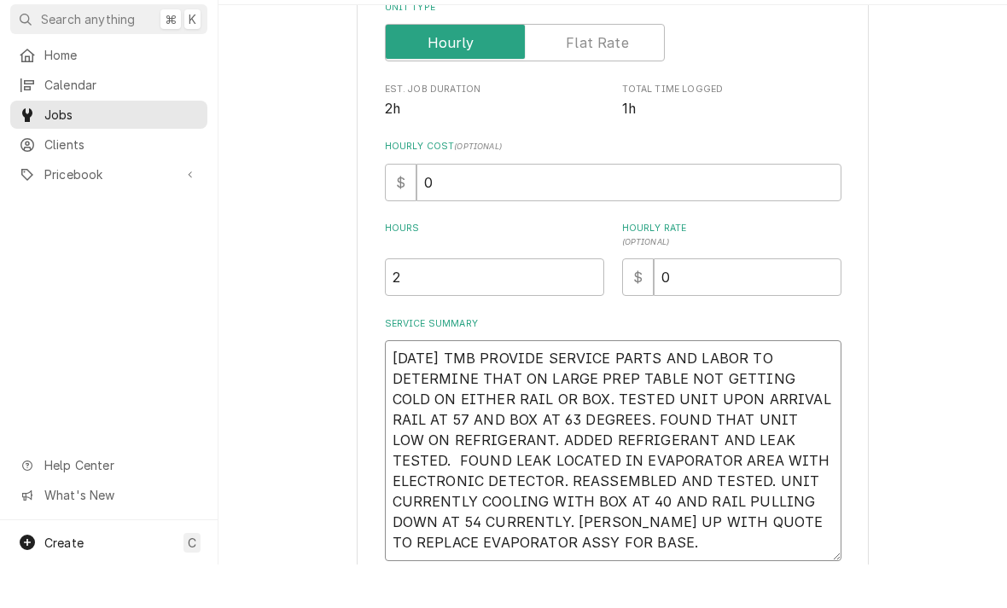
click at [630, 525] on textarea "9/9/25 TMB PROVIDE SERVICE PARTS AND LABOR TO DETERMINE THAT ON LARGE PREP TABL…" at bounding box center [613, 494] width 456 height 221
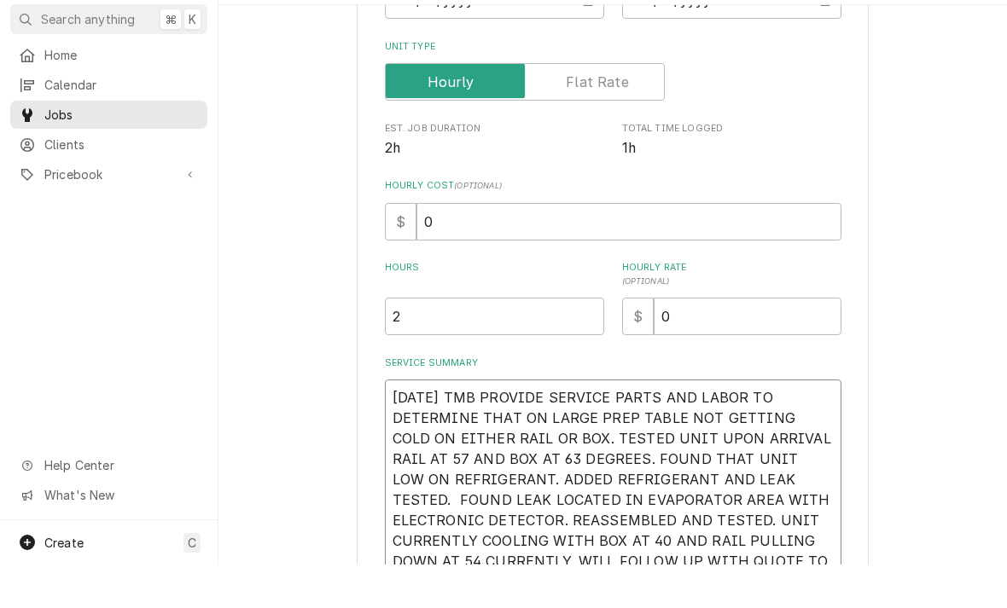
scroll to position [222, 0]
click at [461, 340] on input "2" at bounding box center [494, 359] width 219 height 38
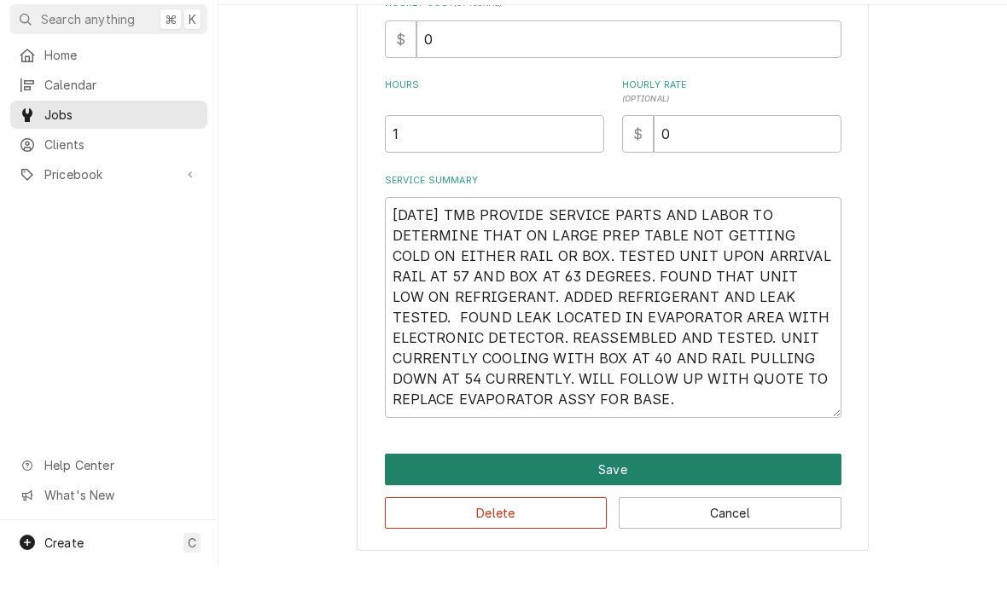
click at [623, 497] on button "Save" at bounding box center [613, 513] width 456 height 32
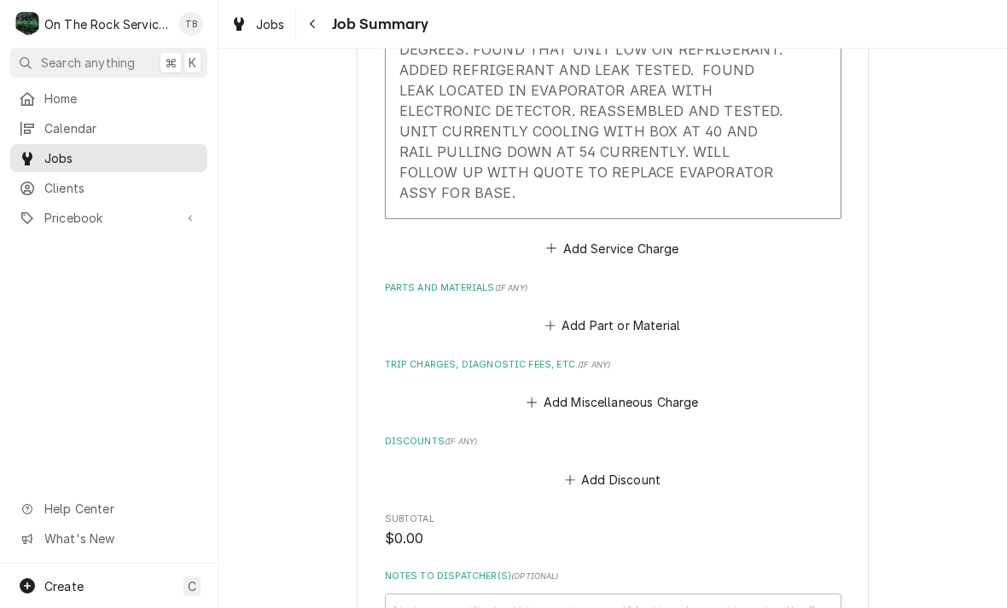
scroll to position [747, 0]
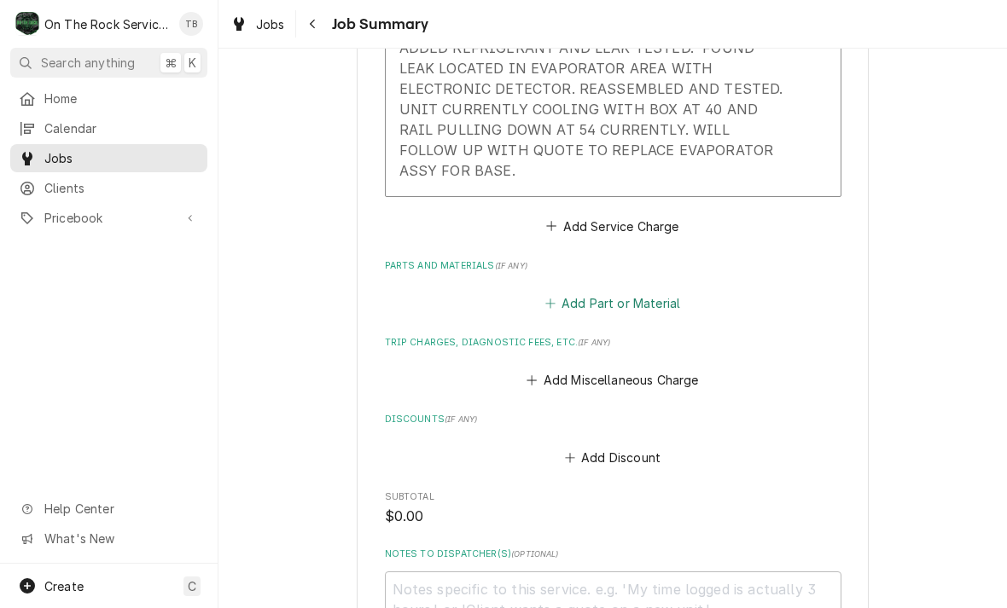
click at [612, 307] on button "Add Part or Material" at bounding box center [612, 304] width 141 height 24
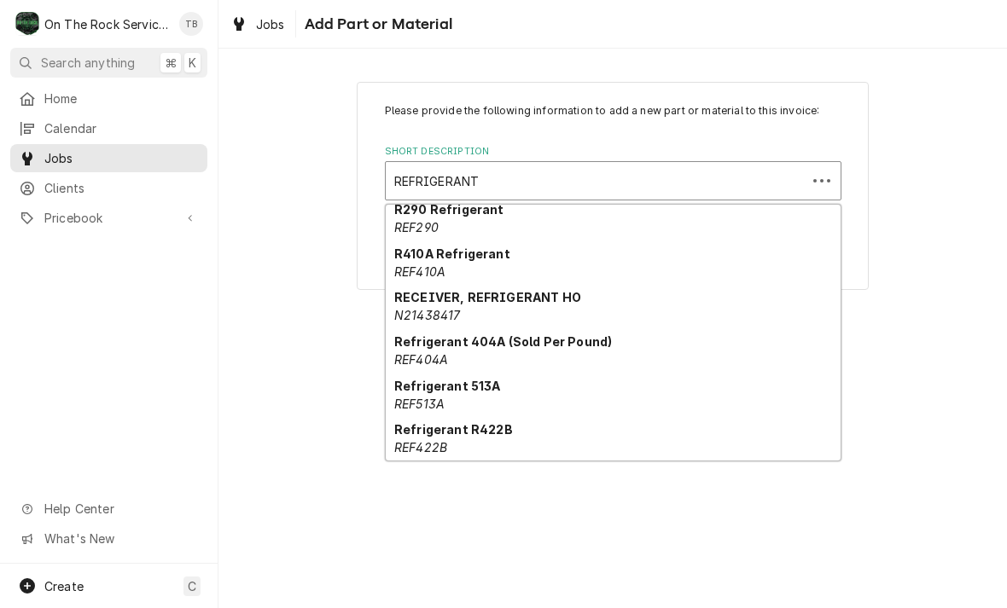
scroll to position [184, 0]
click at [474, 354] on div "Refrigerant 404A (Sold Per Pound) REF404A" at bounding box center [613, 350] width 455 height 44
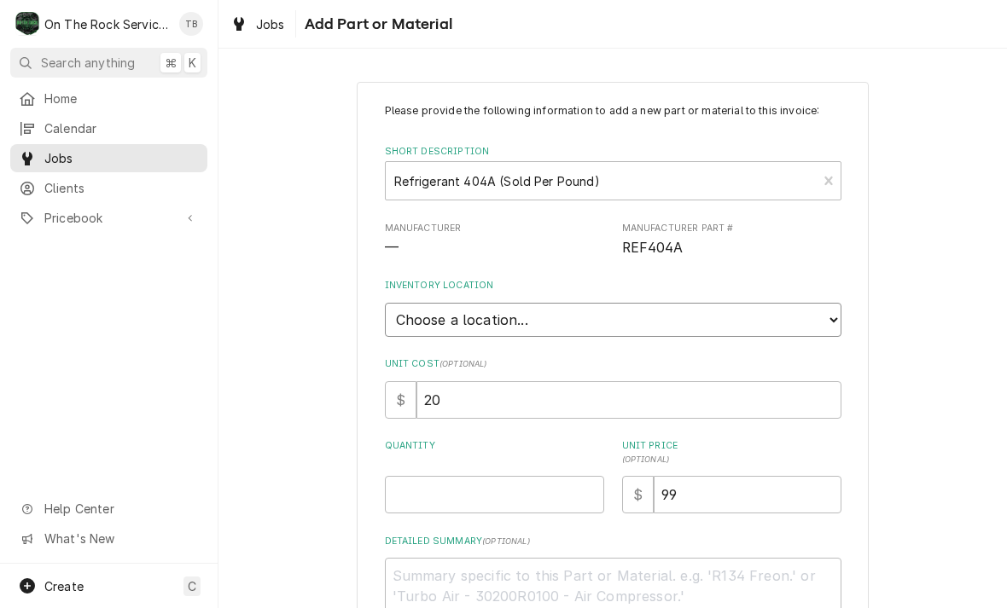
click at [832, 311] on select "Choose a location... Ray's Truck Rich's Truck Todd's Truck Warehouse" at bounding box center [613, 320] width 456 height 34
click at [439, 488] on input "Quantity" at bounding box center [494, 495] width 219 height 38
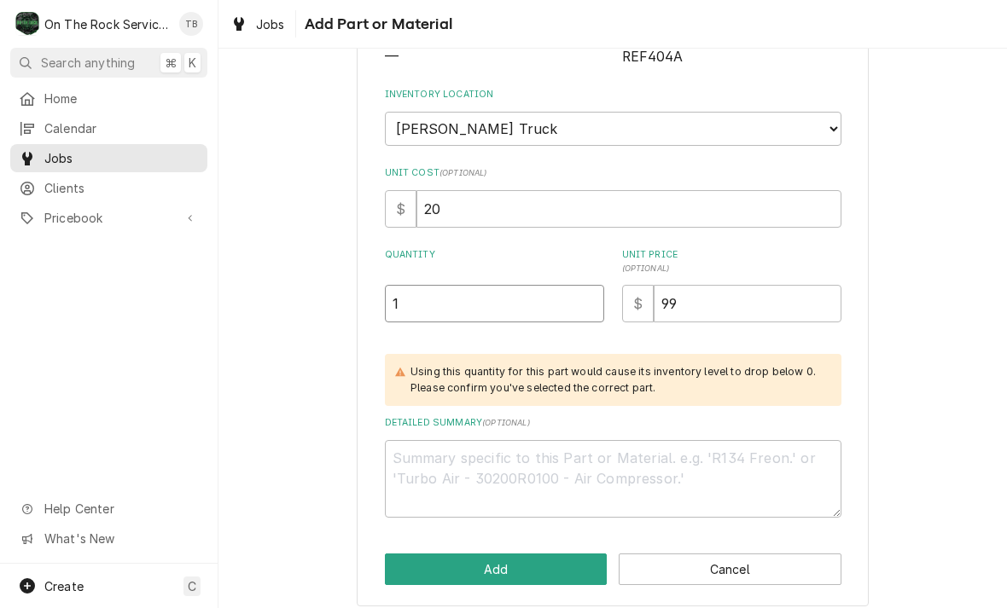
scroll to position [191, 0]
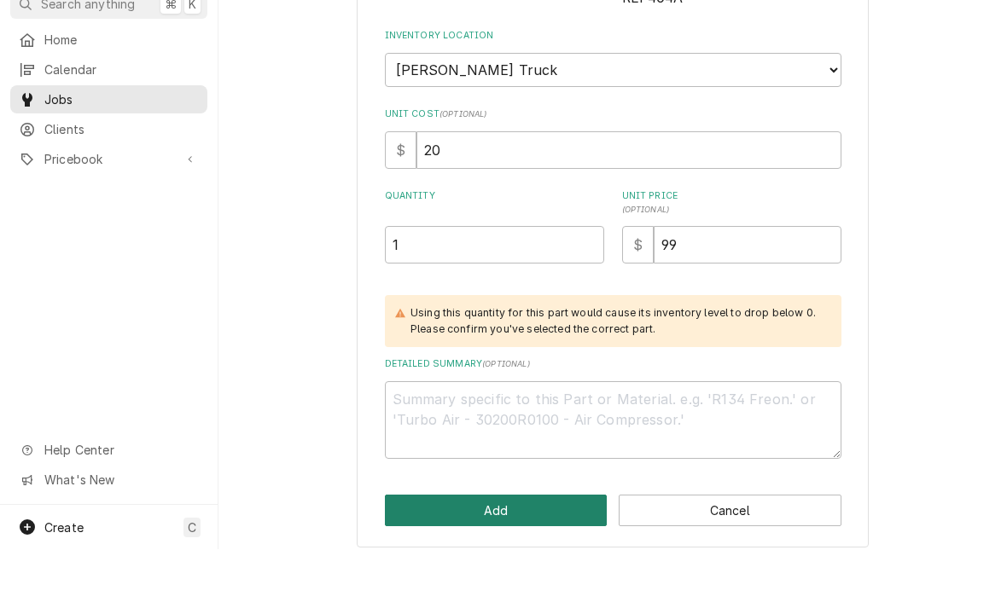
click at [495, 554] on button "Add" at bounding box center [496, 570] width 223 height 32
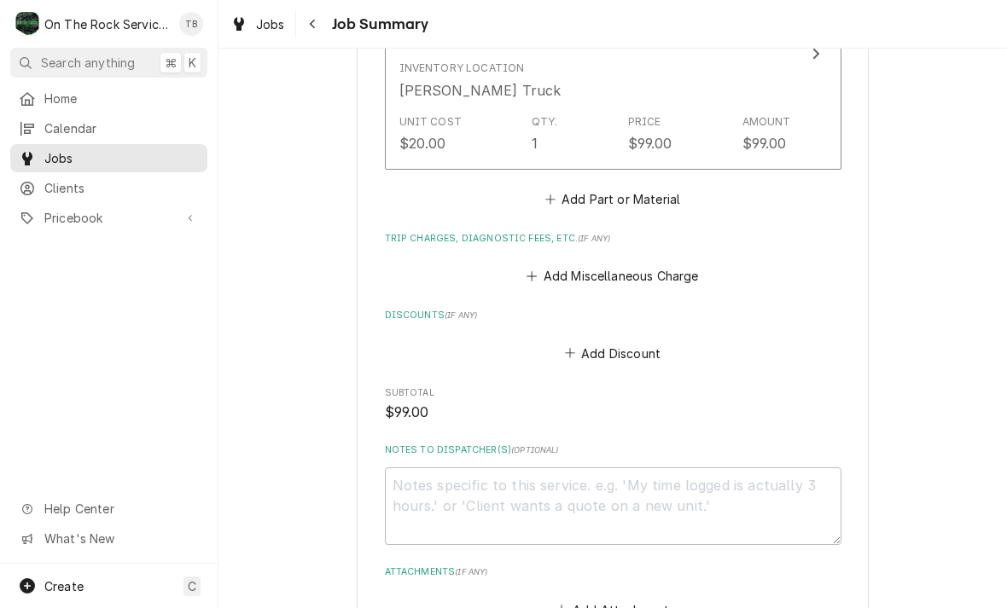
scroll to position [1101, 0]
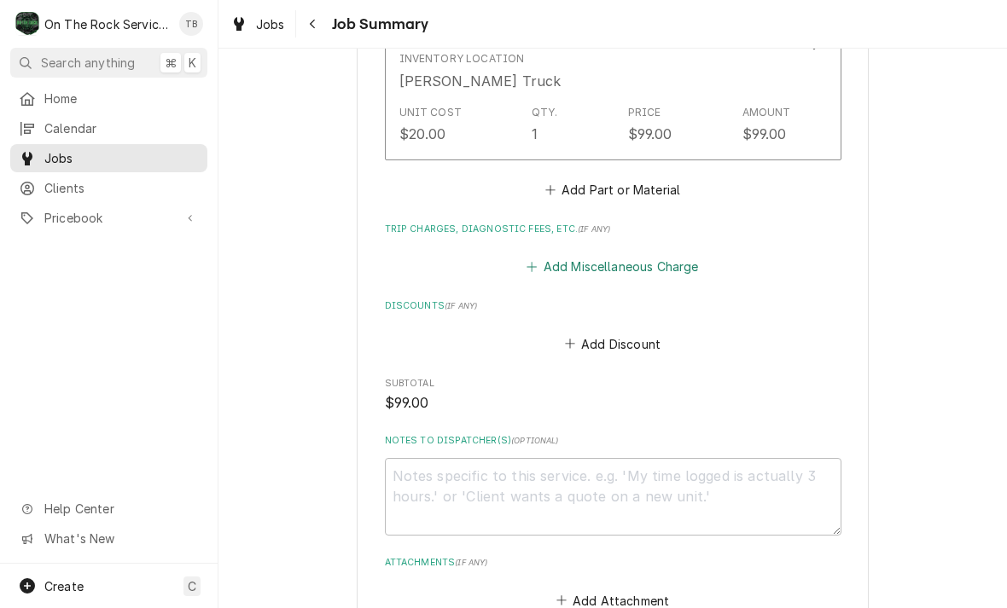
click at [642, 270] on button "Add Miscellaneous Charge" at bounding box center [612, 267] width 177 height 24
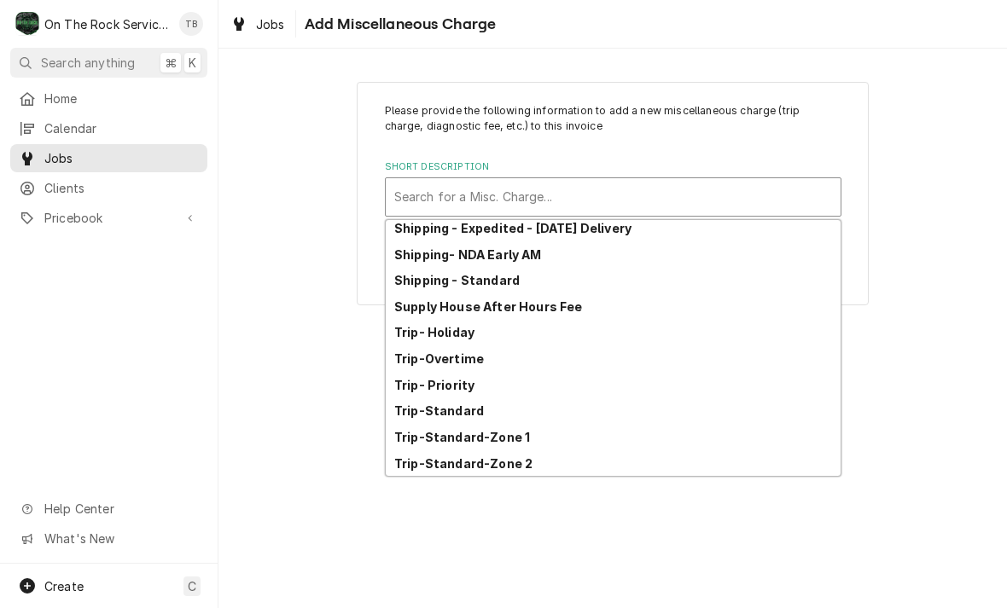
scroll to position [293, 0]
click at [508, 436] on strong "Trip-Standard-Zone 1" at bounding box center [462, 437] width 136 height 15
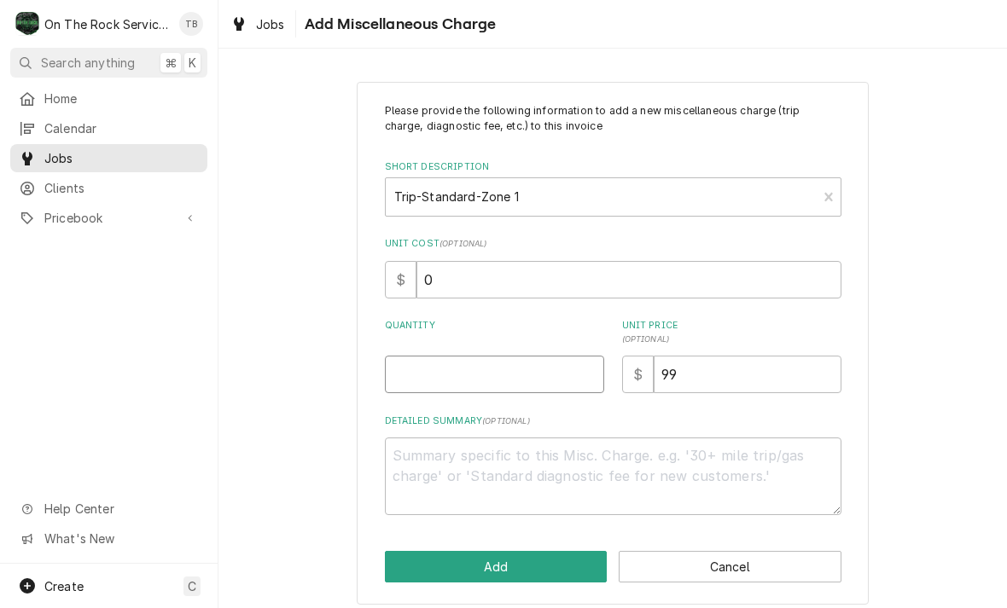
click at [435, 374] on input "Quantity" at bounding box center [494, 375] width 219 height 38
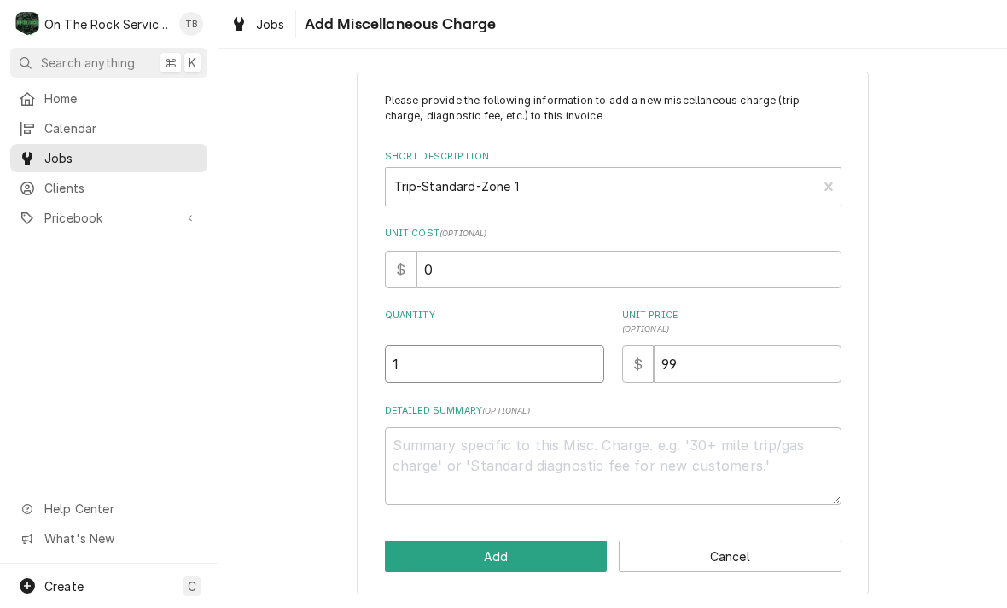
scroll to position [9, 0]
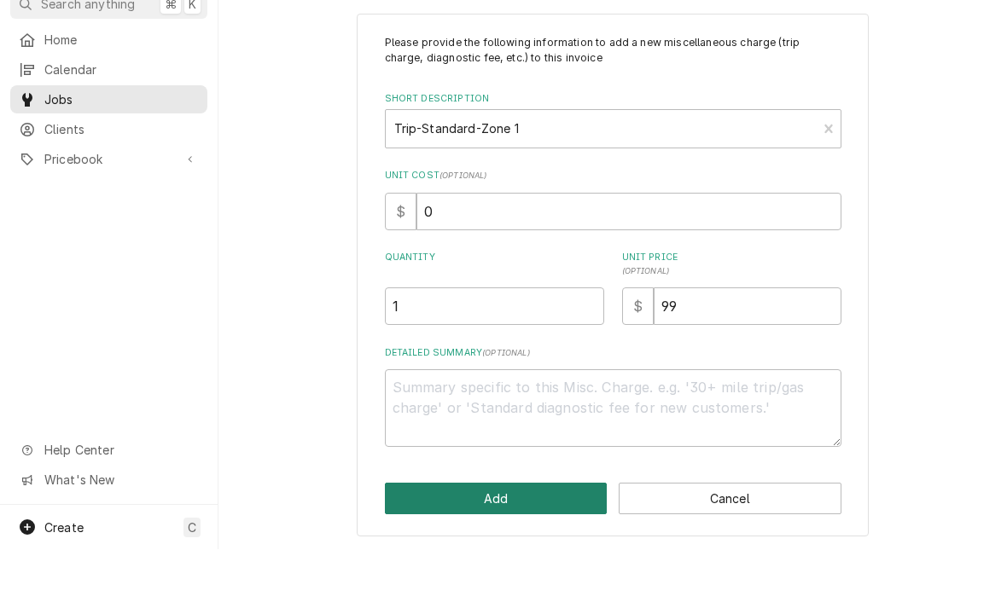
click at [491, 542] on button "Add" at bounding box center [496, 558] width 223 height 32
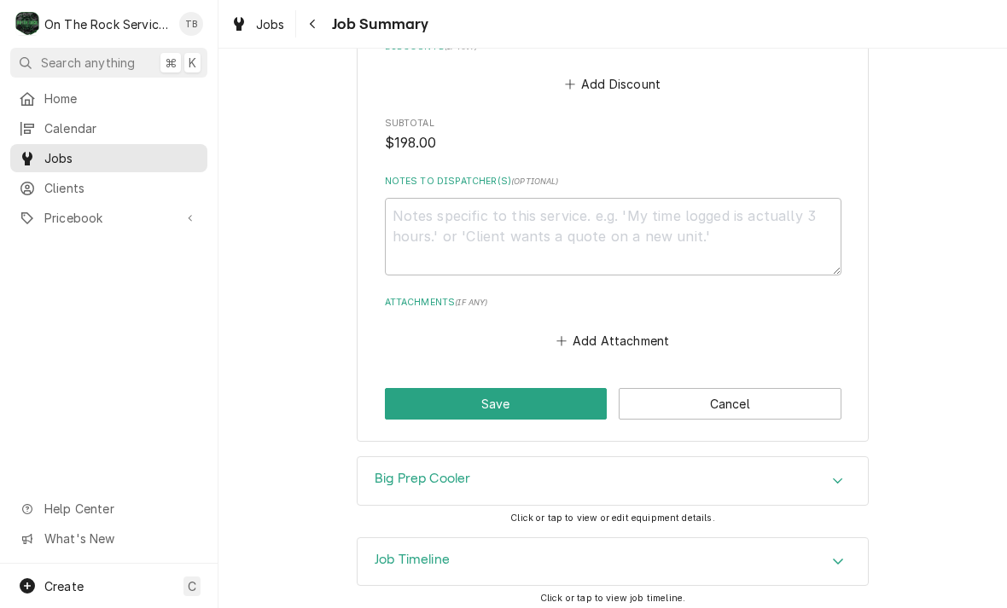
scroll to position [1494, 0]
click at [518, 403] on button "Save" at bounding box center [496, 404] width 223 height 32
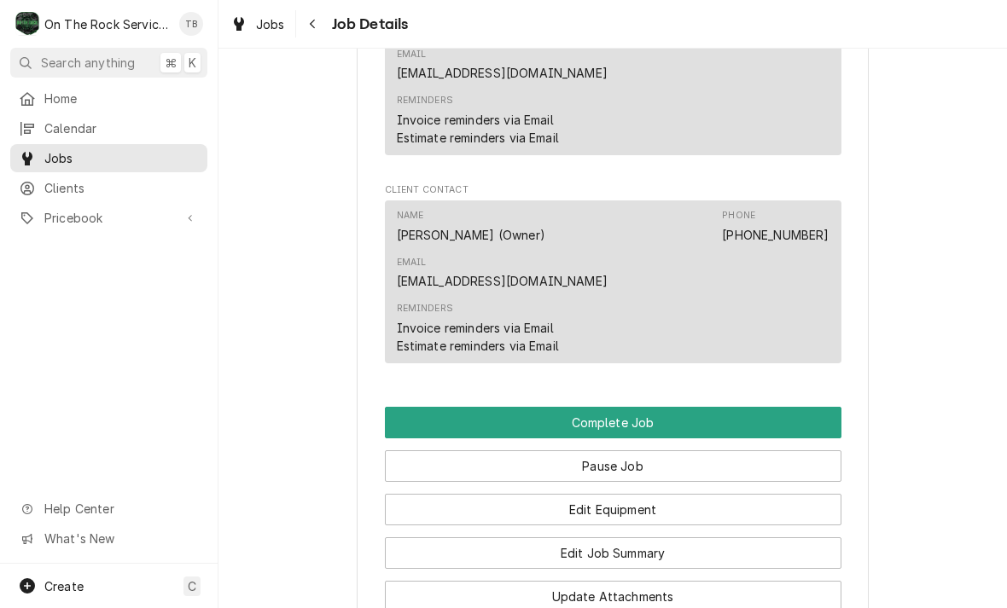
scroll to position [1574, 0]
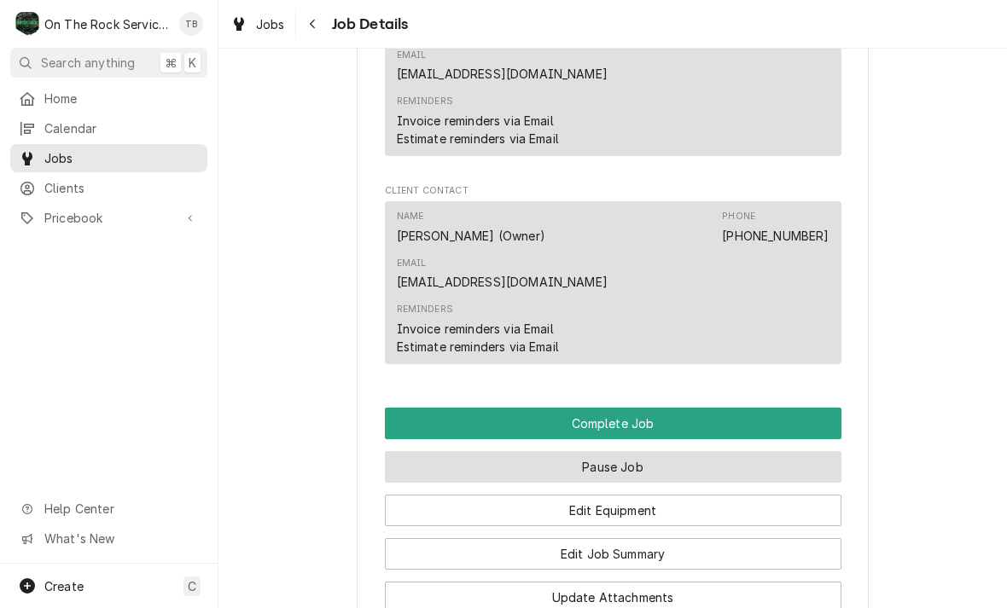
click at [638, 451] on button "Pause Job" at bounding box center [613, 467] width 456 height 32
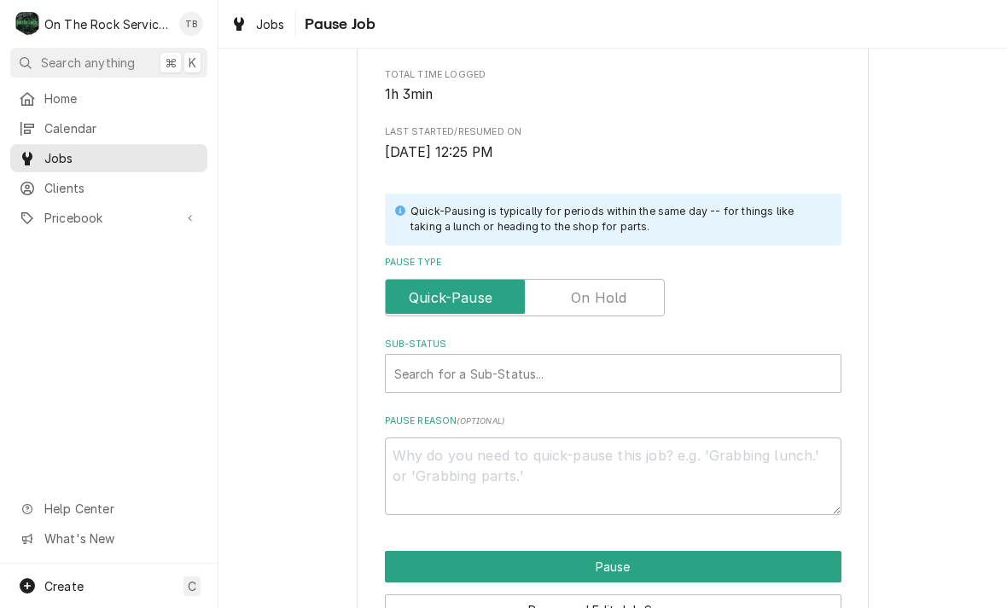
scroll to position [255, 0]
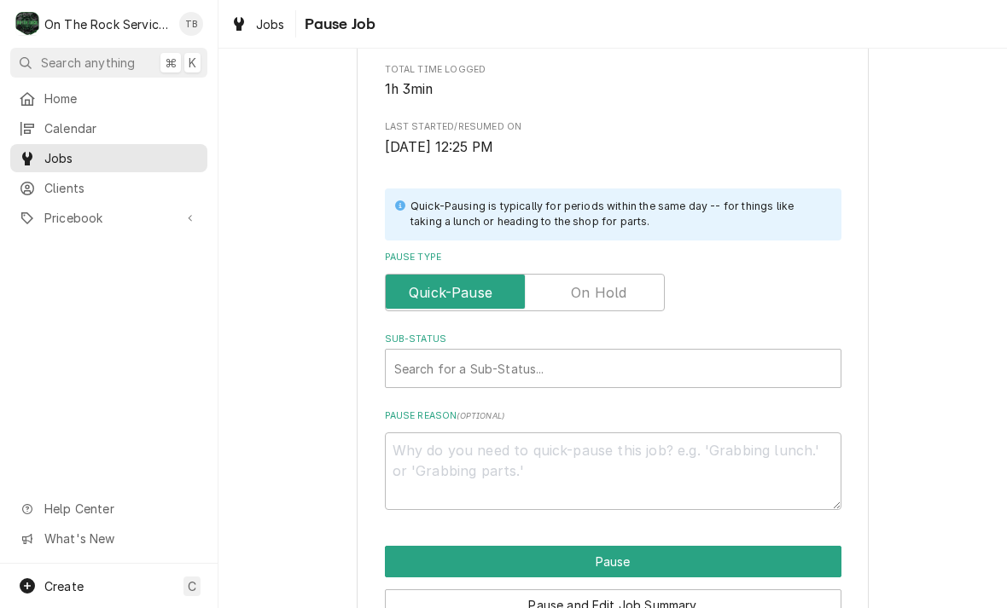
click at [633, 288] on input "Pause Type" at bounding box center [524, 293] width 264 height 38
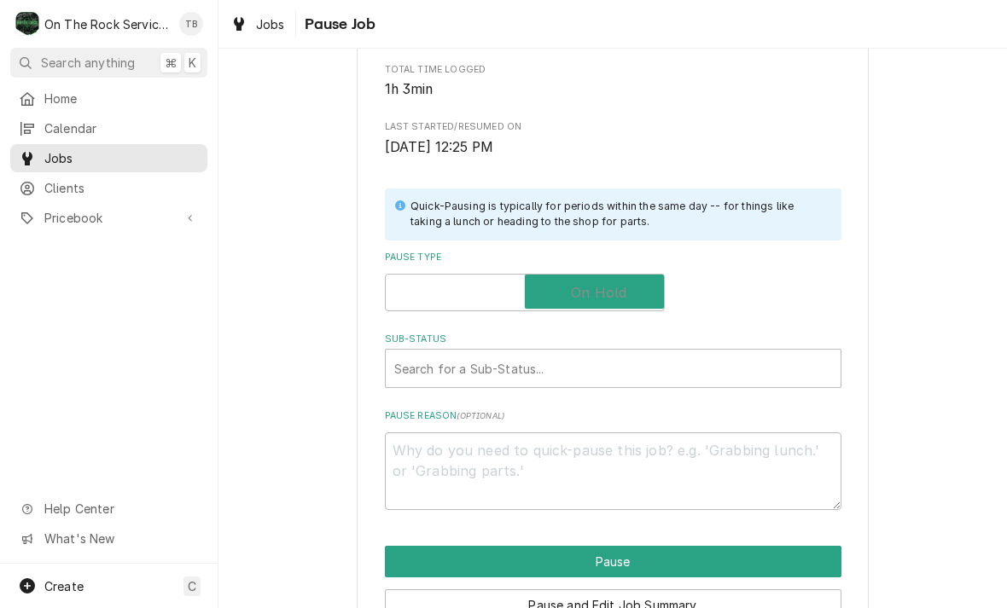
checkbox input "true"
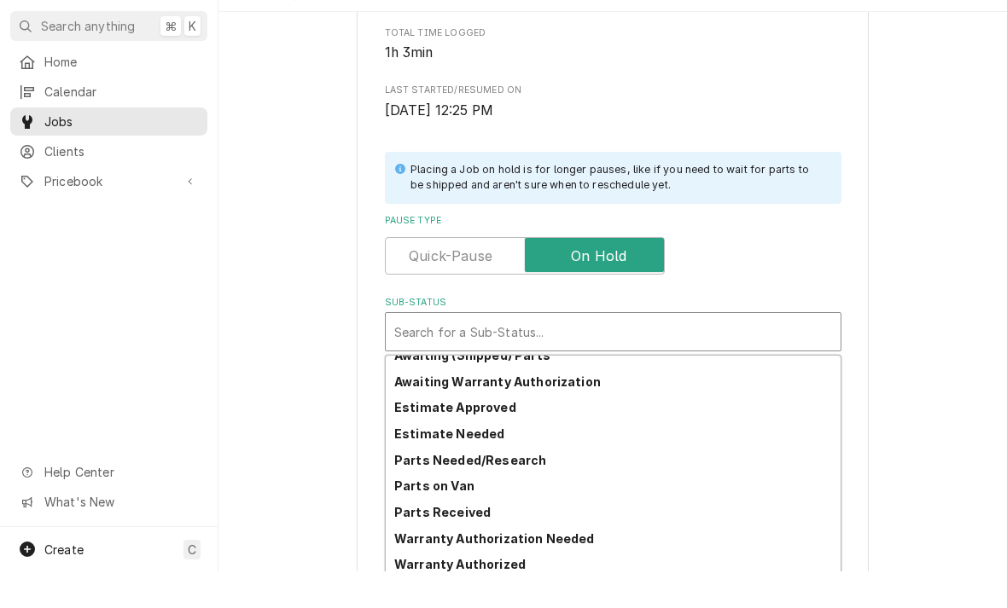
scroll to position [118, 0]
click at [485, 463] on strong "Estimate Needed" at bounding box center [449, 470] width 110 height 15
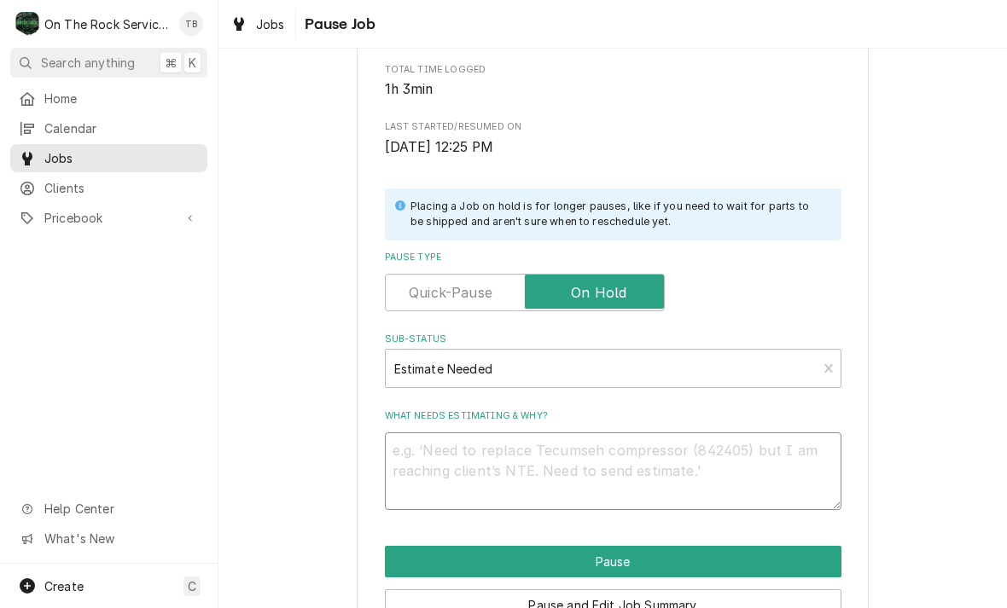
click at [433, 462] on textarea "What needs estimating & why?" at bounding box center [613, 472] width 456 height 78
type textarea "x"
type textarea "B"
type textarea "x"
type textarea "BAS"
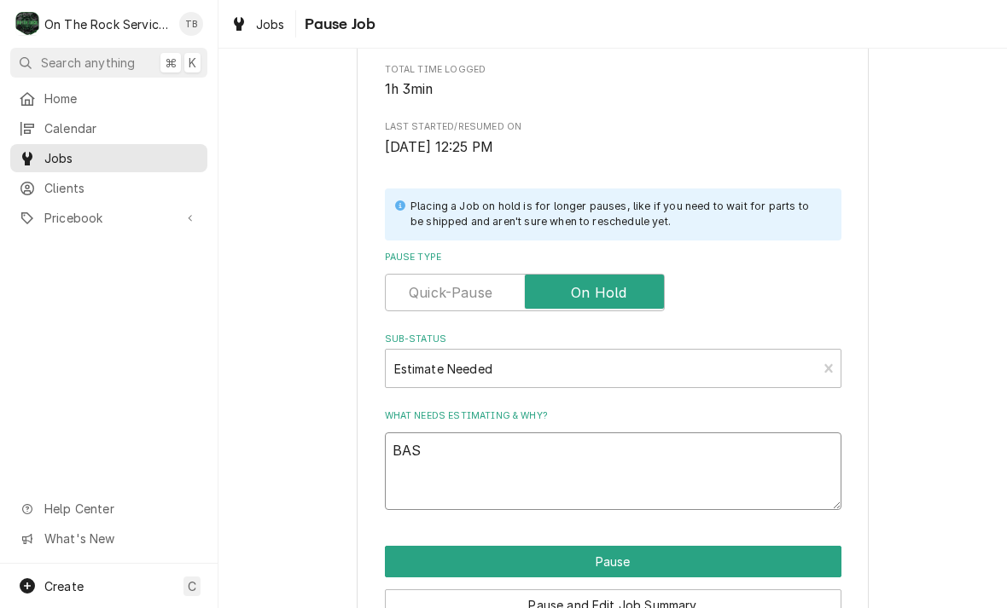
type textarea "x"
type textarea "BASE"
type textarea "x"
type textarea "BASE"
type textarea "x"
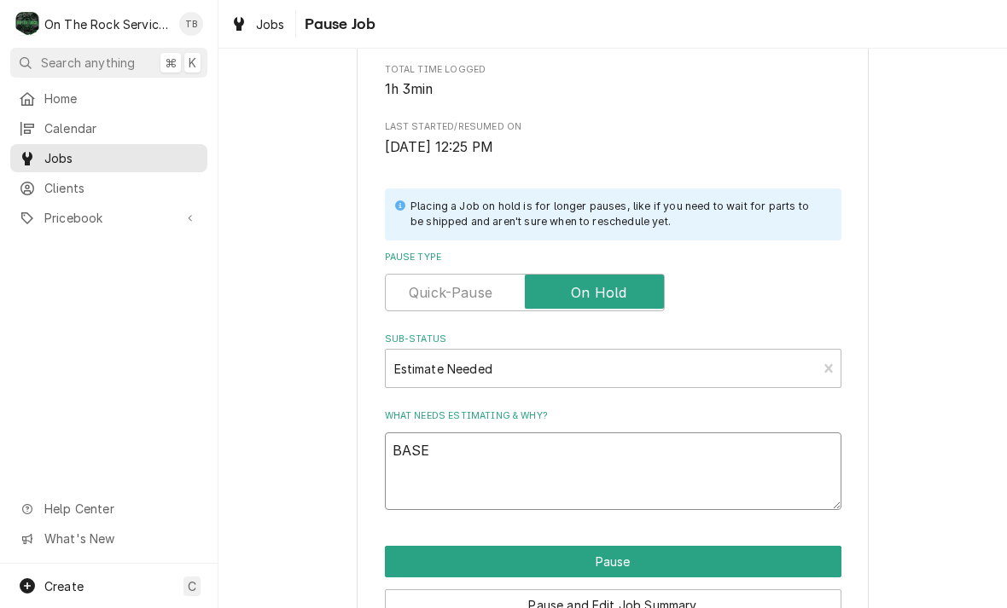
type textarea "BASE C"
type textarea "x"
type textarea "BASE"
type textarea "x"
type textarea "BASE E"
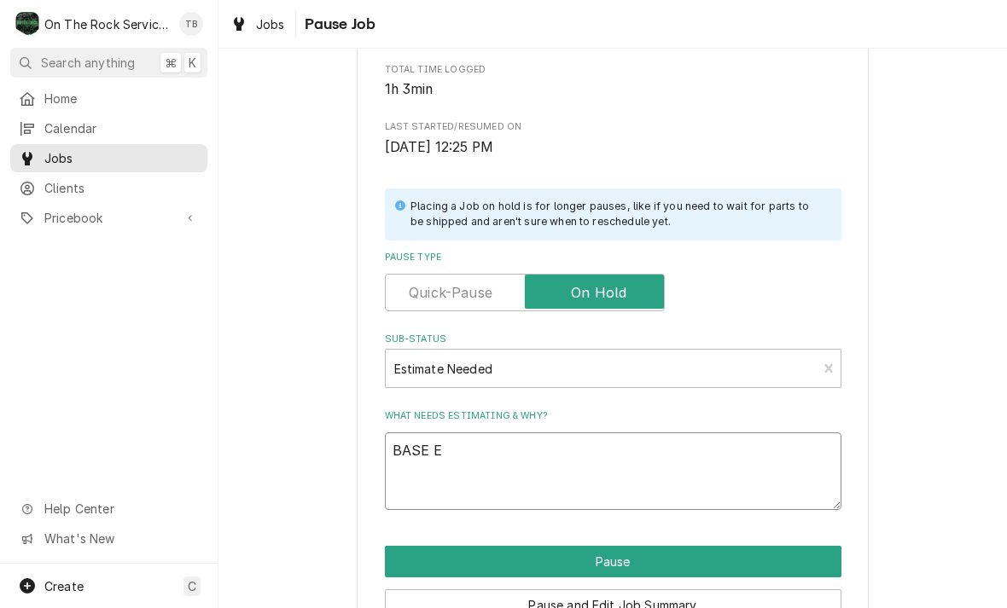
type textarea "x"
type textarea "BASE EV"
type textarea "x"
type textarea "BASE EVA"
type textarea "x"
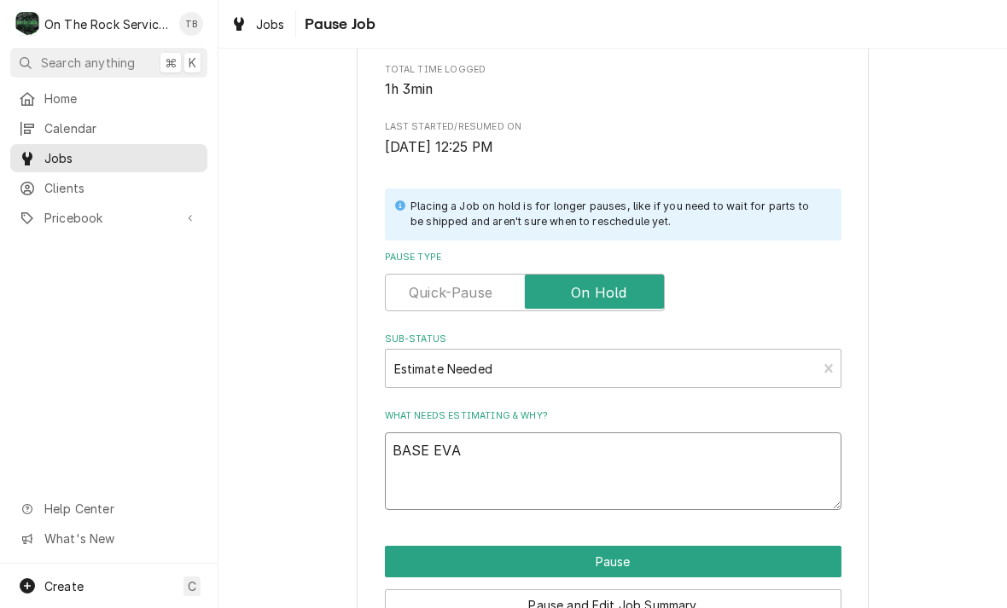
type textarea "BASE EVAP"
type textarea "x"
type textarea "BASE EVAPO"
type textarea "x"
type textarea "BASE EVAPOR"
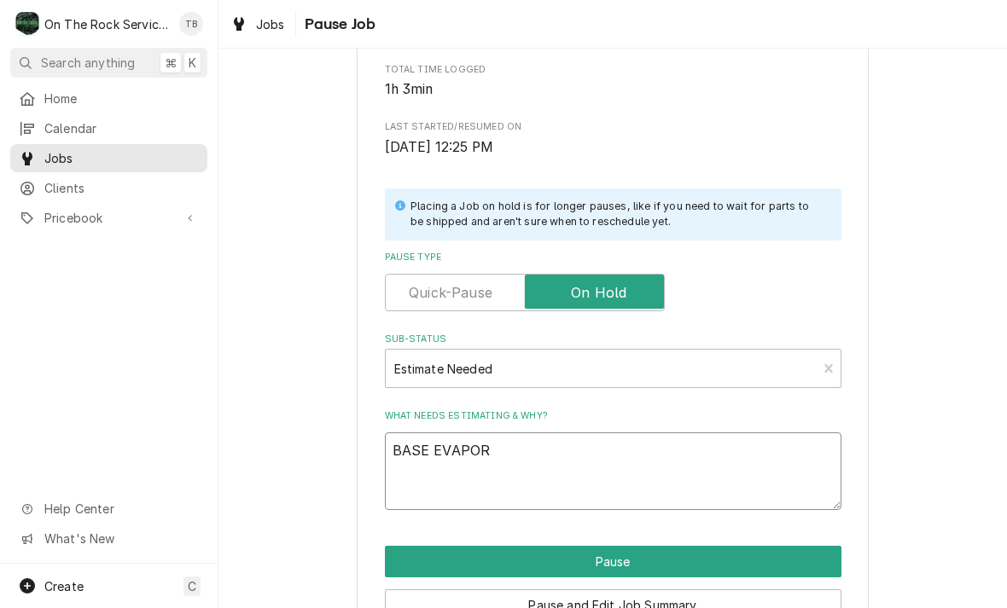
type textarea "x"
type textarea "BASE EVAPORA"
type textarea "x"
type textarea "BASE EVAPORAT"
type textarea "x"
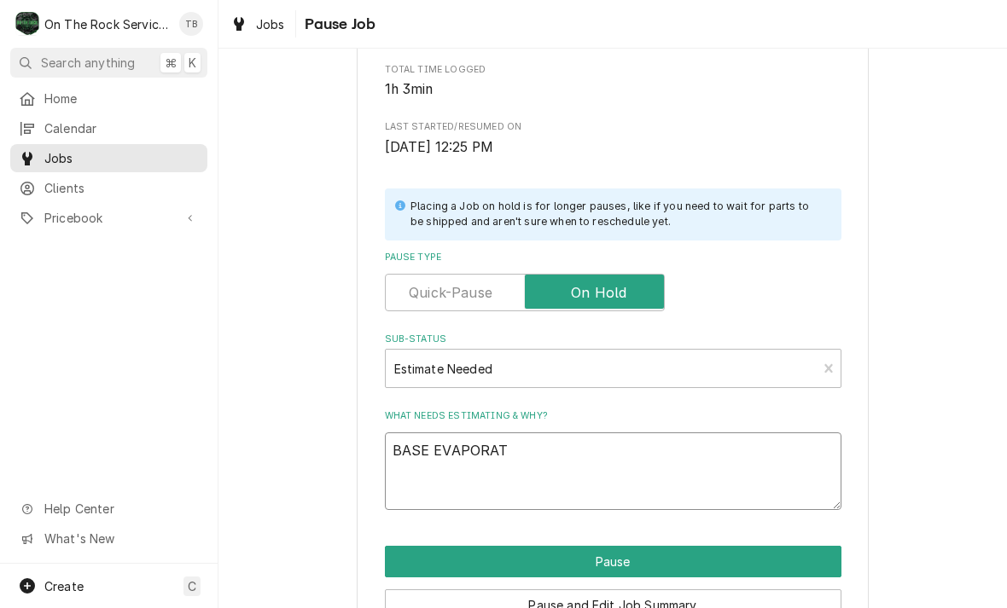
type textarea "BASE EVAPORATO"
type textarea "x"
type textarea "BASE EVAPORATOR"
type textarea "x"
type textarea "BASE EVAPORATOR,"
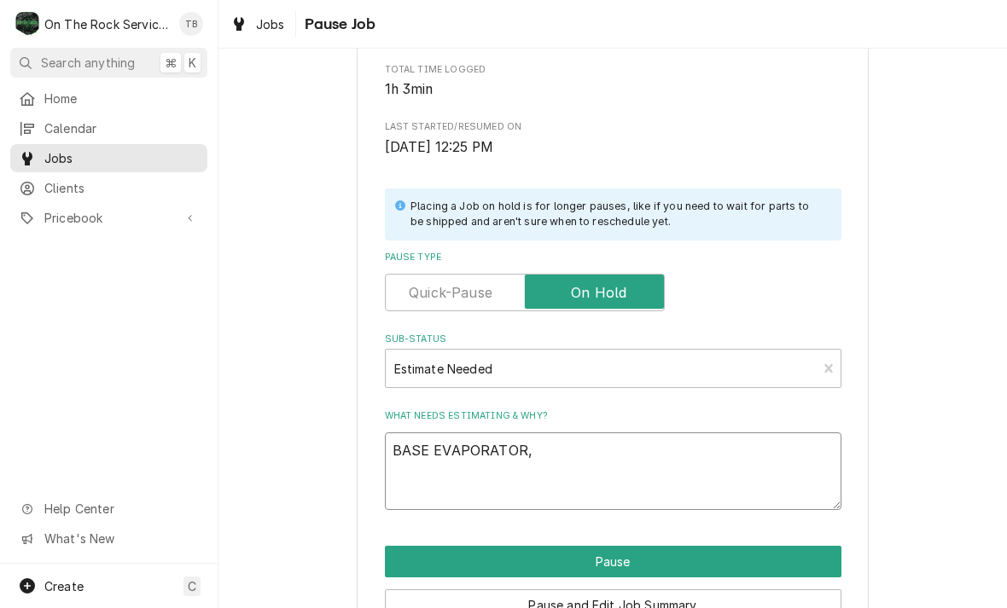
type textarea "x"
type textarea "BASE EVAPORATOR,D"
type textarea "x"
type textarea "BASE EVAPORATOR,DR"
type textarea "x"
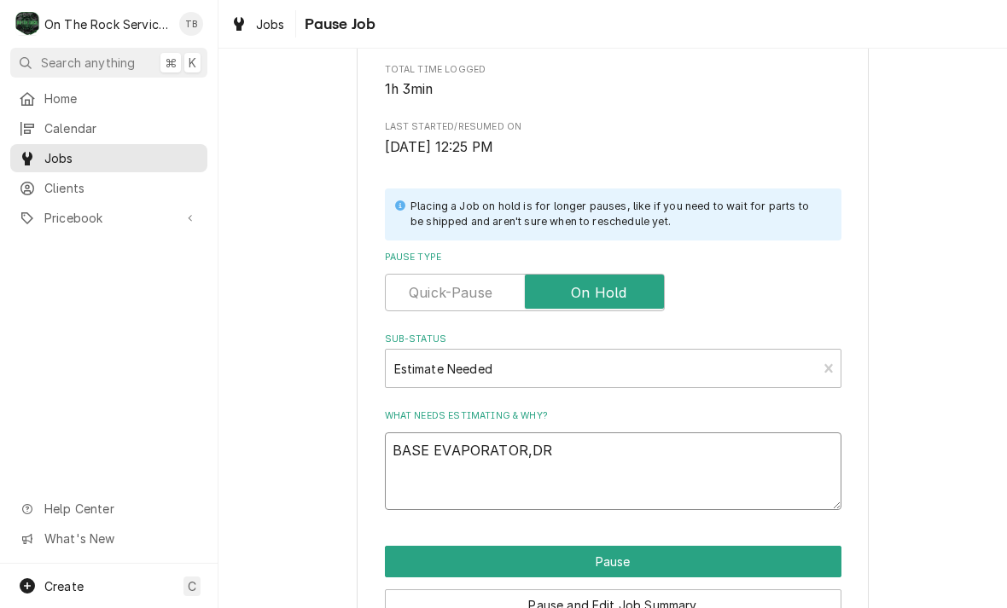
type textarea "BASE EVAPORATOR,DRI"
type textarea "x"
type textarea "BASE EVAPORATOR,DRIE"
type textarea "x"
type textarea "BASE EVAPORATOR,DRIER"
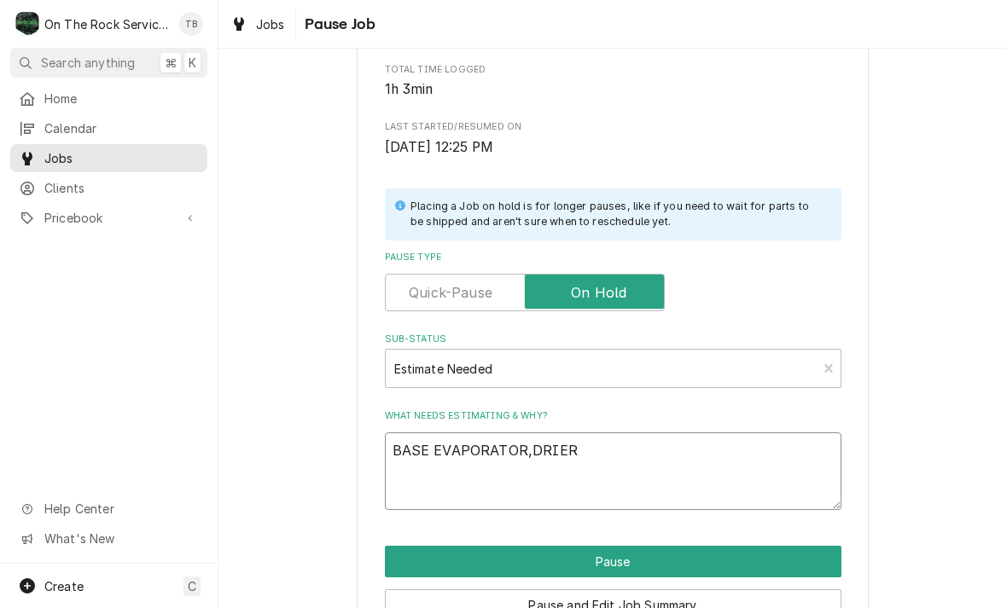
type textarea "x"
type textarea "BASE EVAPORATOR,DRIER,"
type textarea "x"
type textarea "BASE EVAPORATOR,DRIER,R"
type textarea "x"
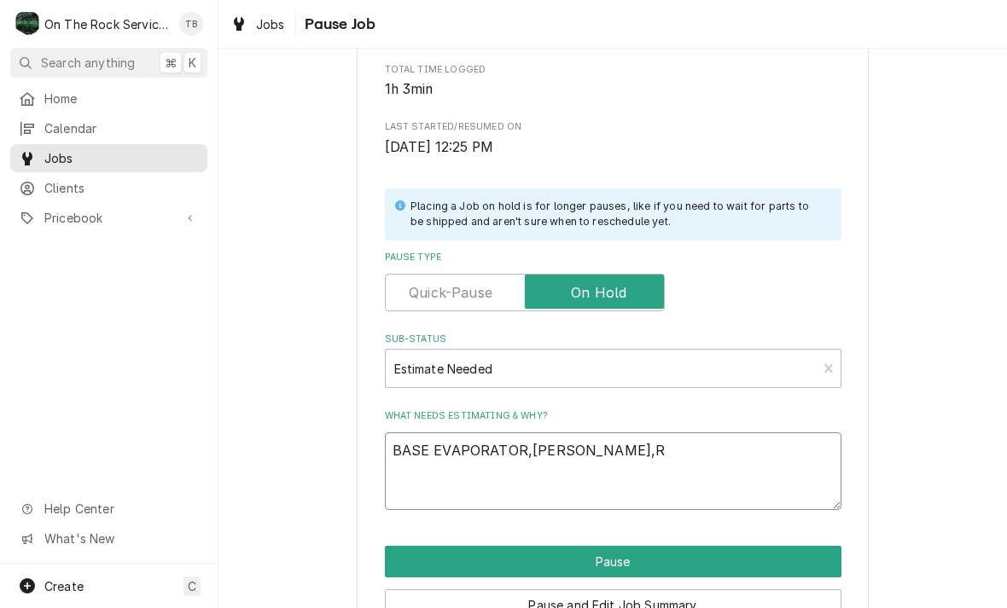
type textarea "BASE EVAPORATOR,DRIER,RE"
type textarea "x"
type textarea "BASE EVAPORATOR,DRIER,REF"
type textarea "x"
type textarea "BASE EVAPORATOR,DRIER,REFRI"
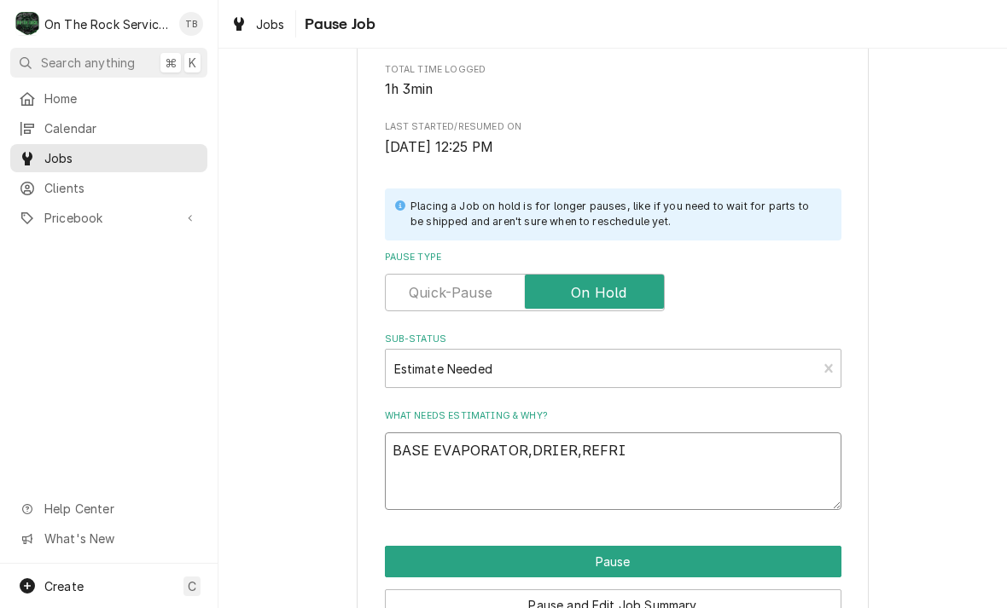
type textarea "x"
type textarea "BASE EVAPORATOR,DRIER,REFRIG"
type textarea "x"
type textarea "BASE EVAPORATOR,DRIER,REFRIGE"
type textarea "x"
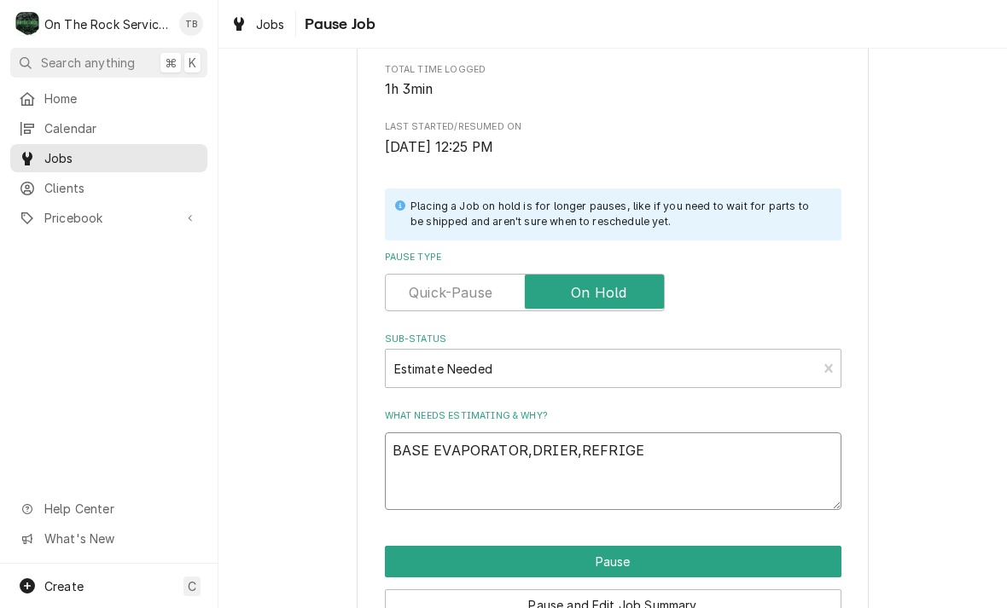
type textarea "BASE EVAPORATOR,DRIER,REFRIGER"
type textarea "x"
type textarea "BASE EVAPORATOR,DRIER,REFRIGERA"
type textarea "x"
type textarea "BASE EVAPORATOR,DRIER,REFRIGERAN"
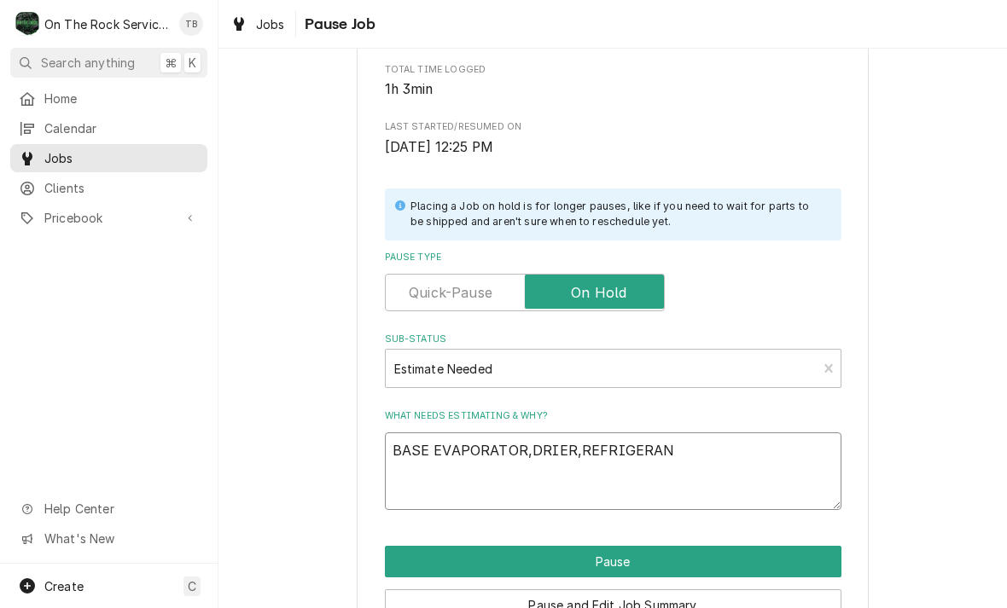
type textarea "x"
type textarea "BASE EVAPORATOR,DRIER,REFRIGERANT"
type textarea "x"
type textarea "BASE EVAPORATOR,DRIER,REFRIGERANT"
type textarea "x"
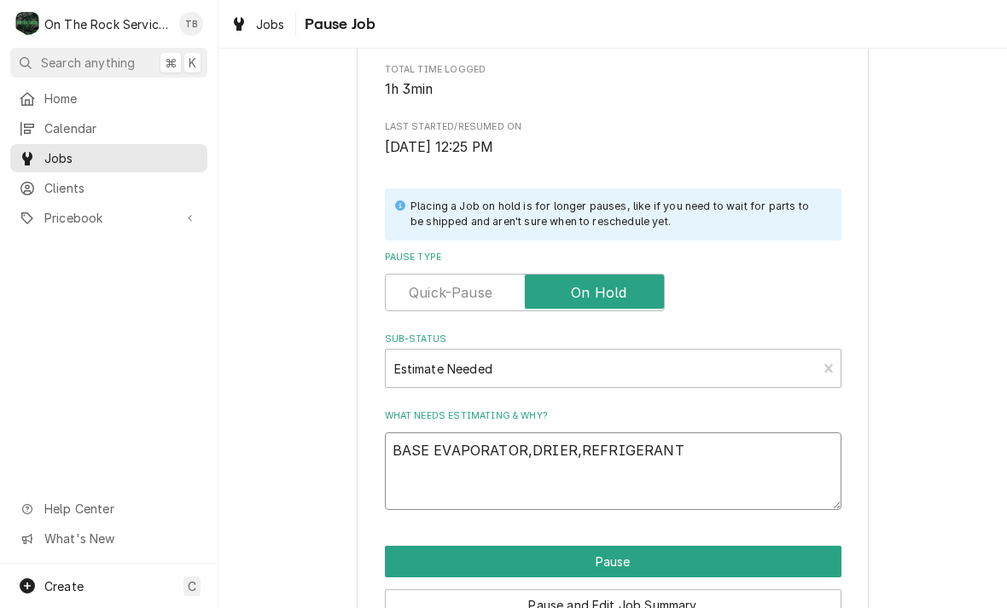
type textarea "BASE EVAPORATOR,DRIER,REFRIGERANT E"
type textarea "x"
type textarea "BASE EVAPORATOR,DRIER,REFRIGERANT EC"
type textarea "x"
type textarea "BASE EVAPORATOR,DRIER,REFRIGERANT ECT"
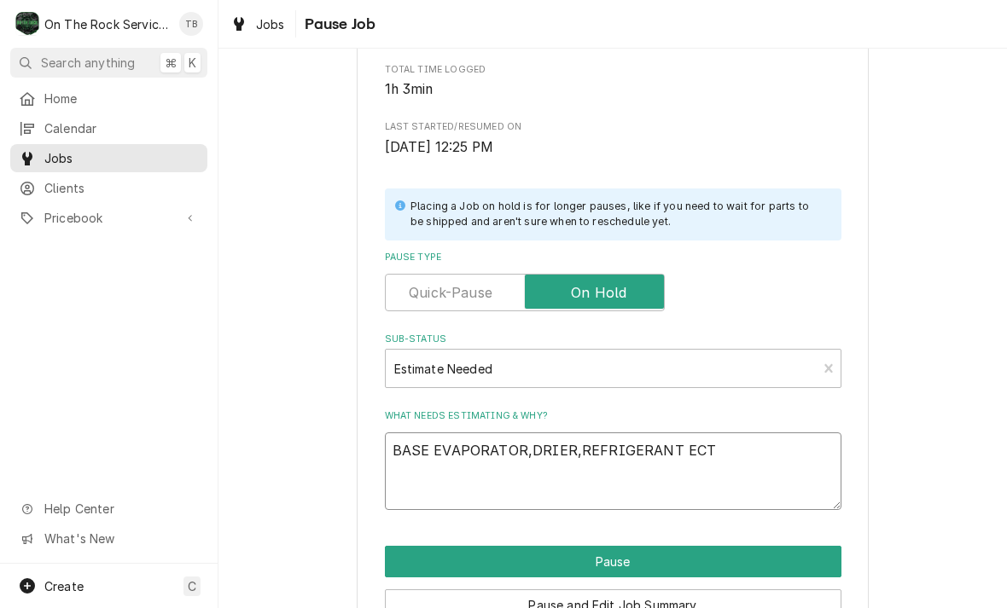
type textarea "x"
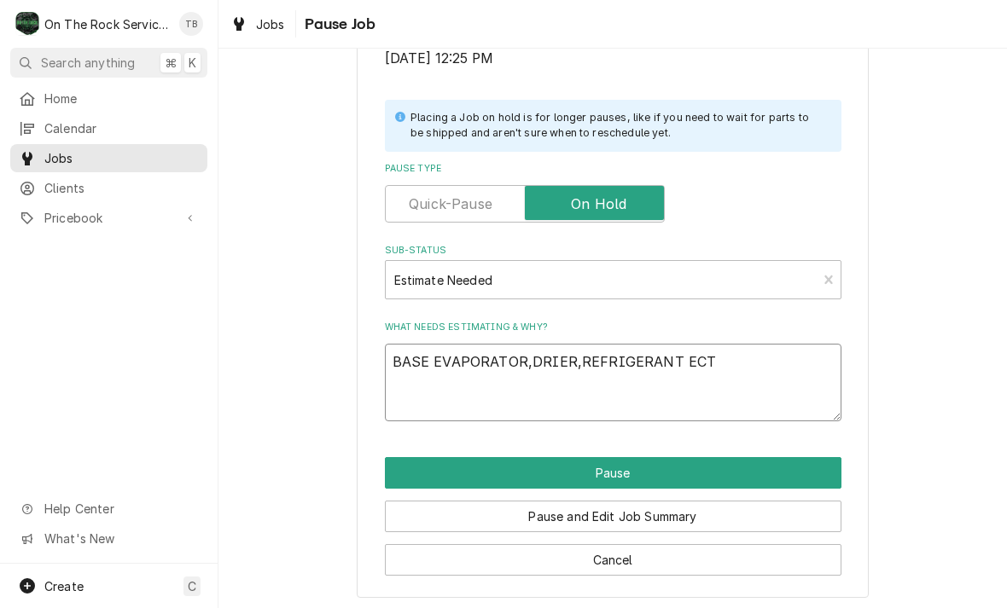
scroll to position [343, 0]
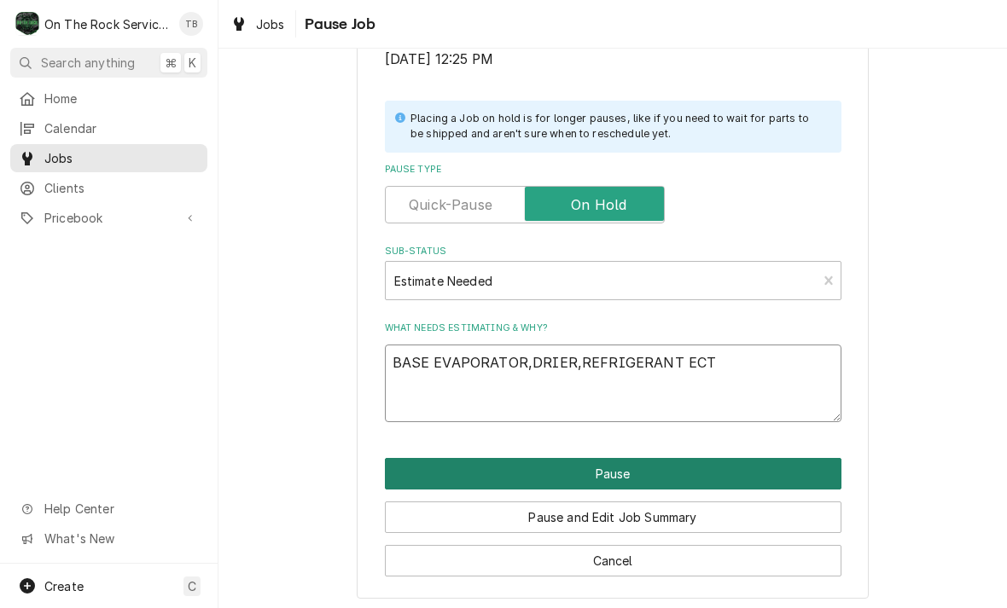
type textarea "BASE EVAPORATOR,DRIER,REFRIGERANT ECT"
click at [622, 468] on button "Pause" at bounding box center [613, 474] width 456 height 32
type textarea "x"
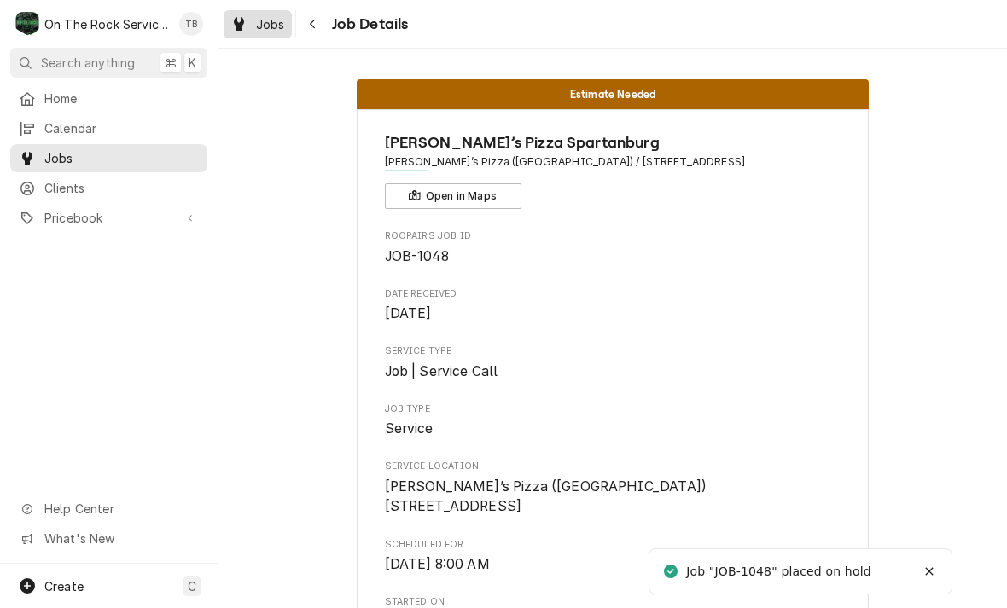
click at [265, 33] on div "Jobs" at bounding box center [257, 24] width 61 height 21
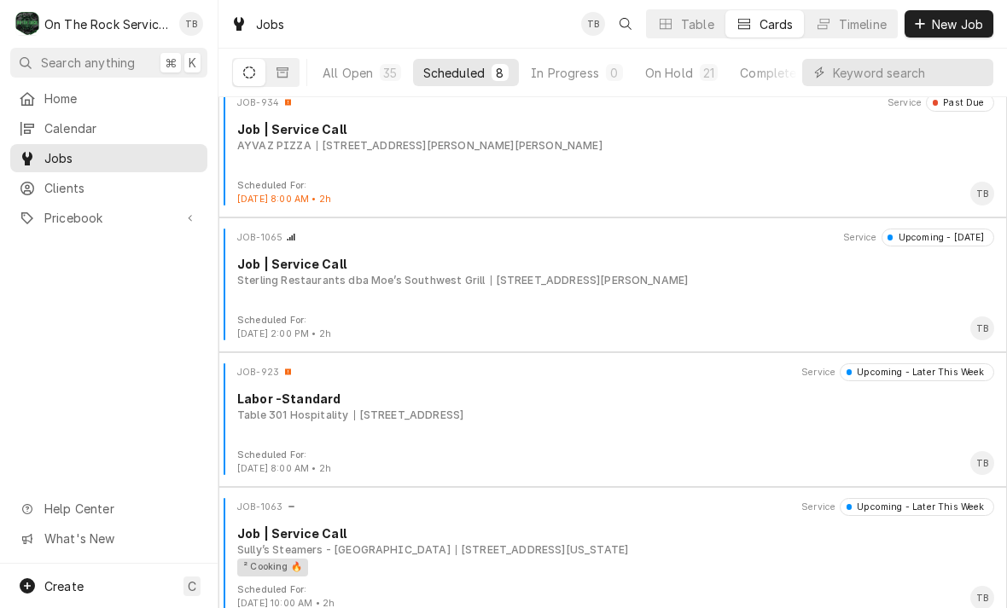
scroll to position [232, 0]
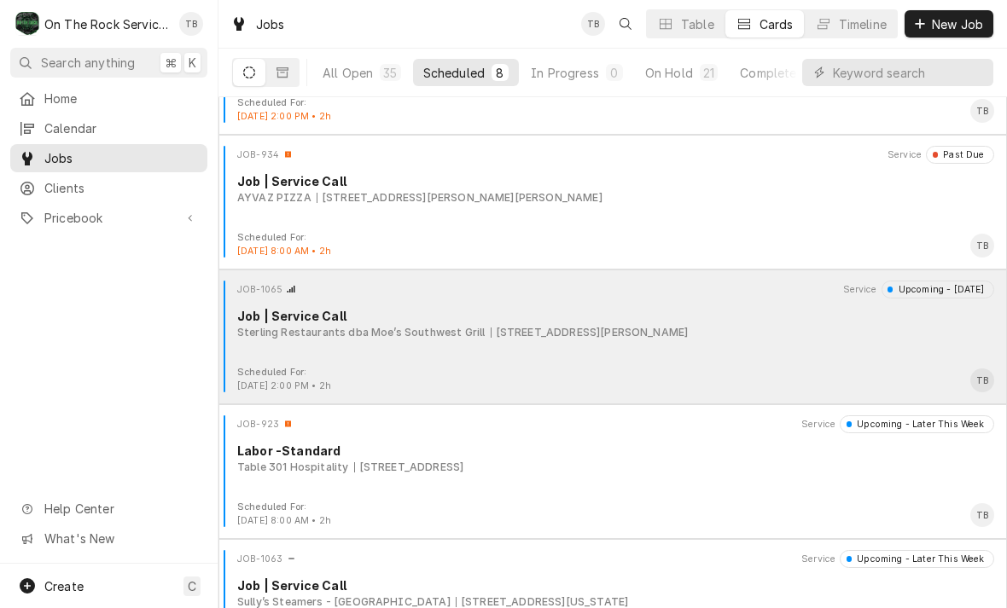
click at [439, 333] on div "Sterling Restaurants dba Moe’s Southwest Grill" at bounding box center [360, 332] width 247 height 15
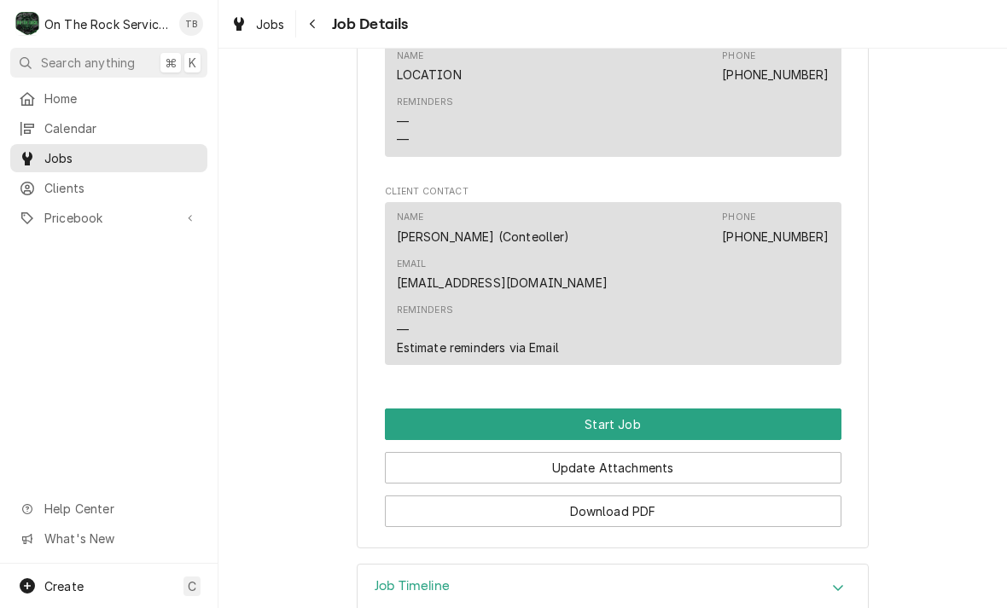
scroll to position [1333, 0]
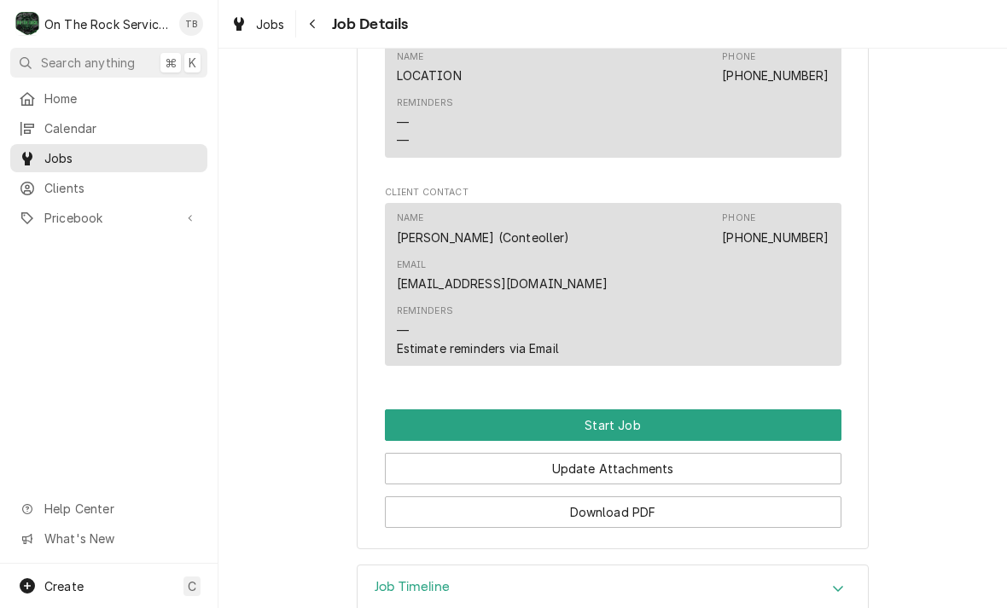
click at [640, 410] on button "Start Job" at bounding box center [613, 426] width 456 height 32
